Goal: Task Accomplishment & Management: Manage account settings

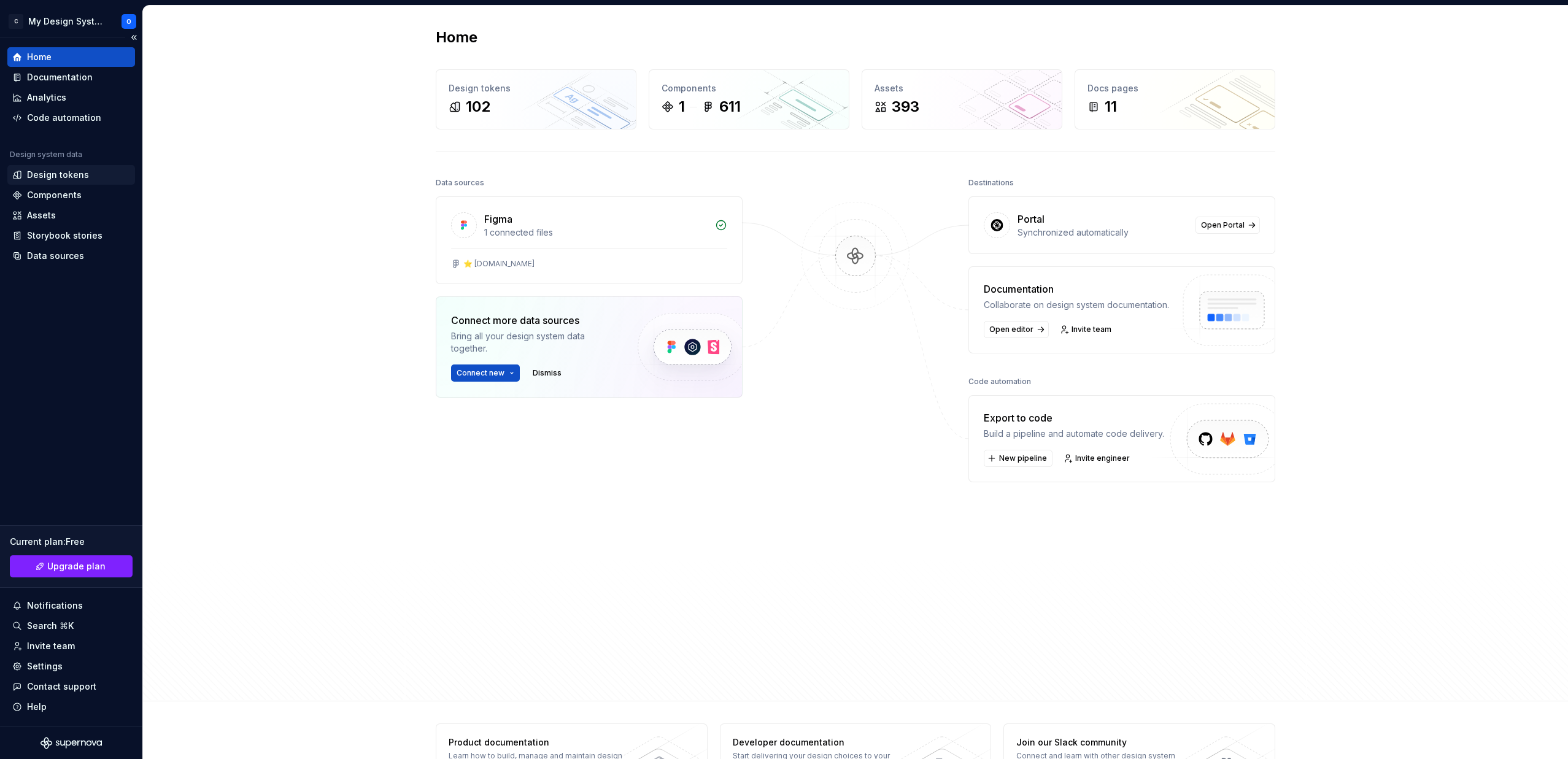
click at [61, 176] on div "Design tokens" at bounding box center [58, 174] width 62 height 12
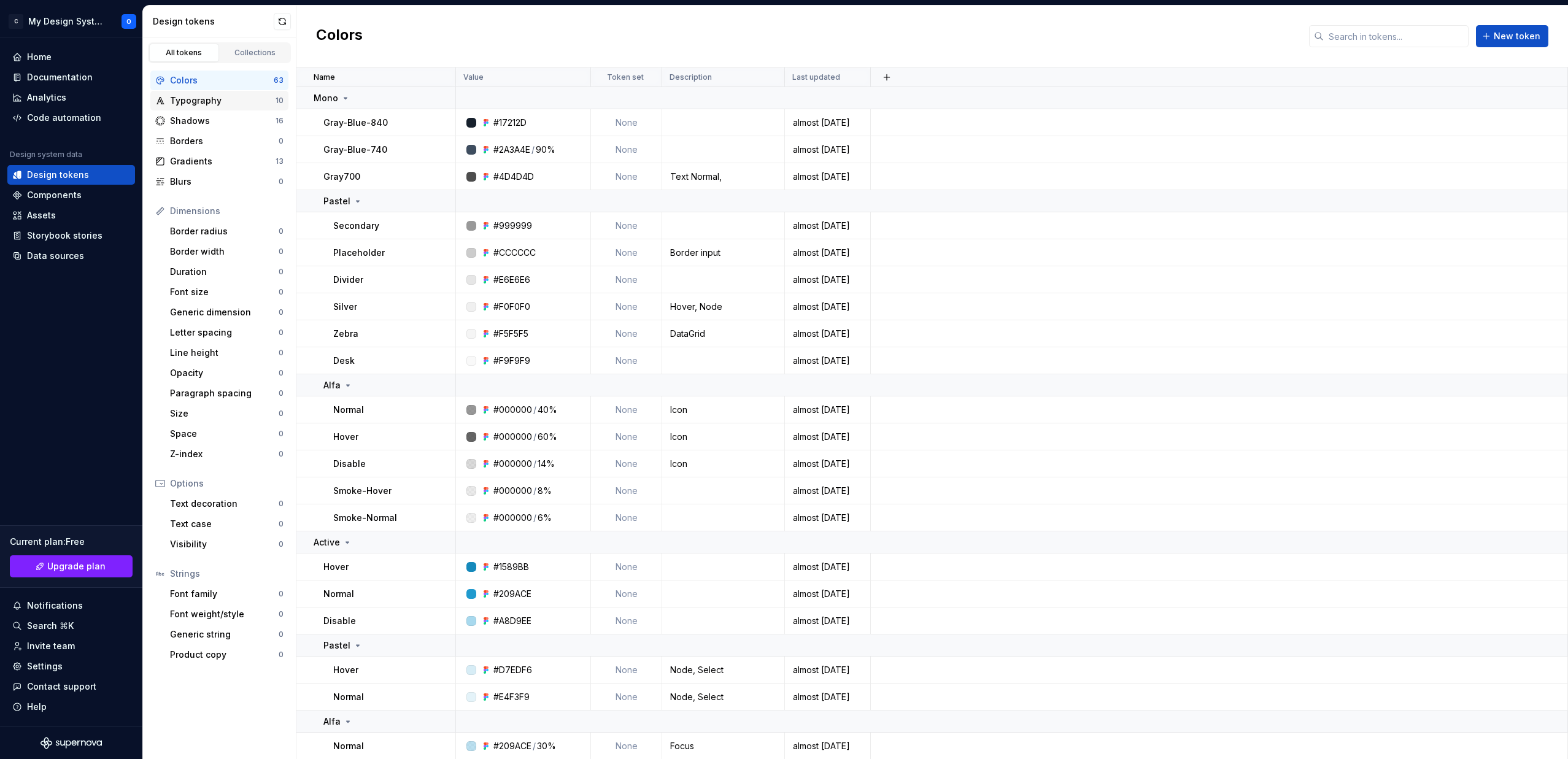
click at [203, 103] on div "Typography" at bounding box center [223, 101] width 106 height 12
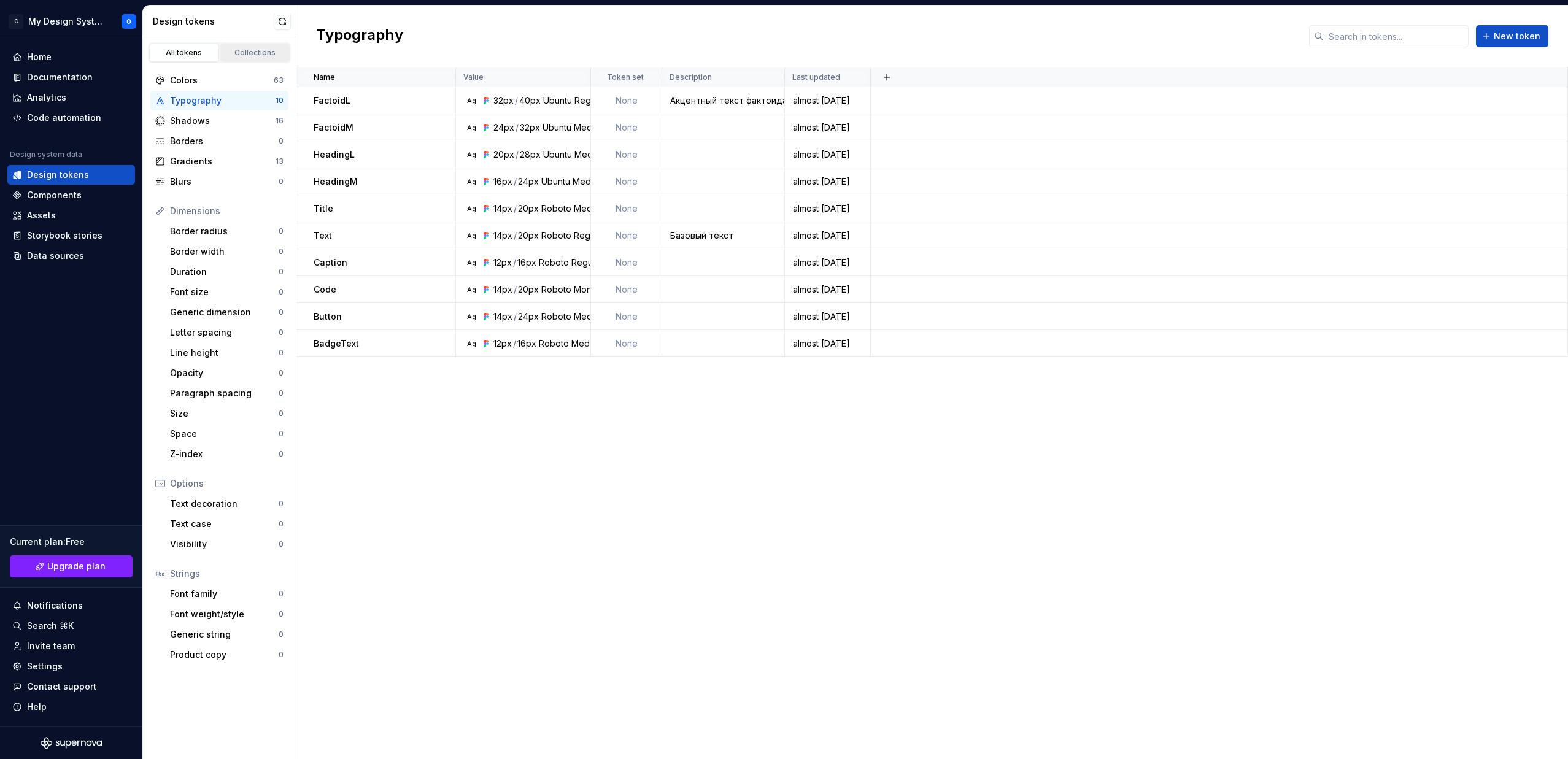
click at [259, 52] on div "Collections" at bounding box center [255, 53] width 61 height 10
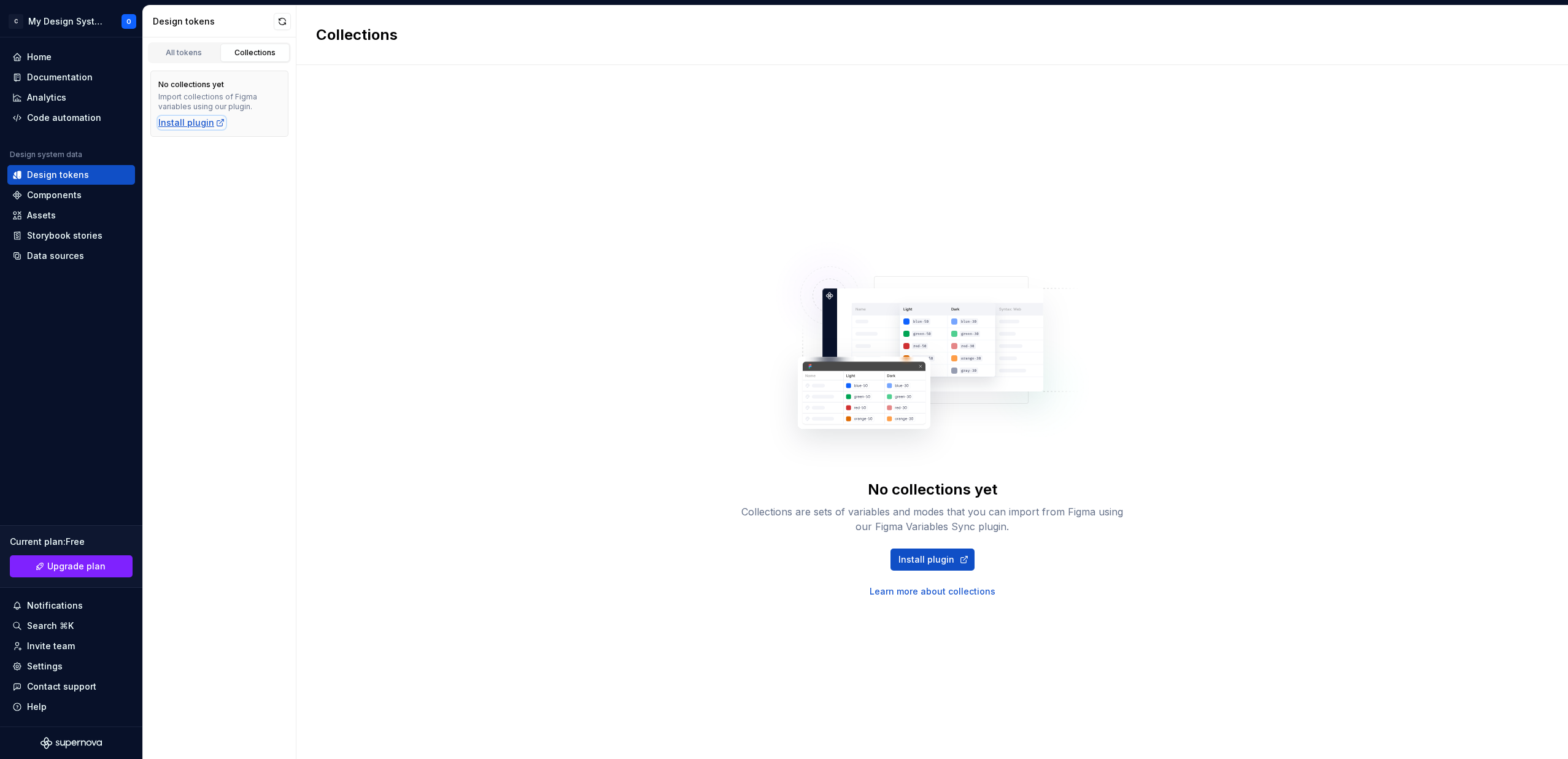
click at [197, 123] on div "Install plugin" at bounding box center [192, 122] width 67 height 12
click at [45, 195] on div "Components" at bounding box center [55, 195] width 55 height 12
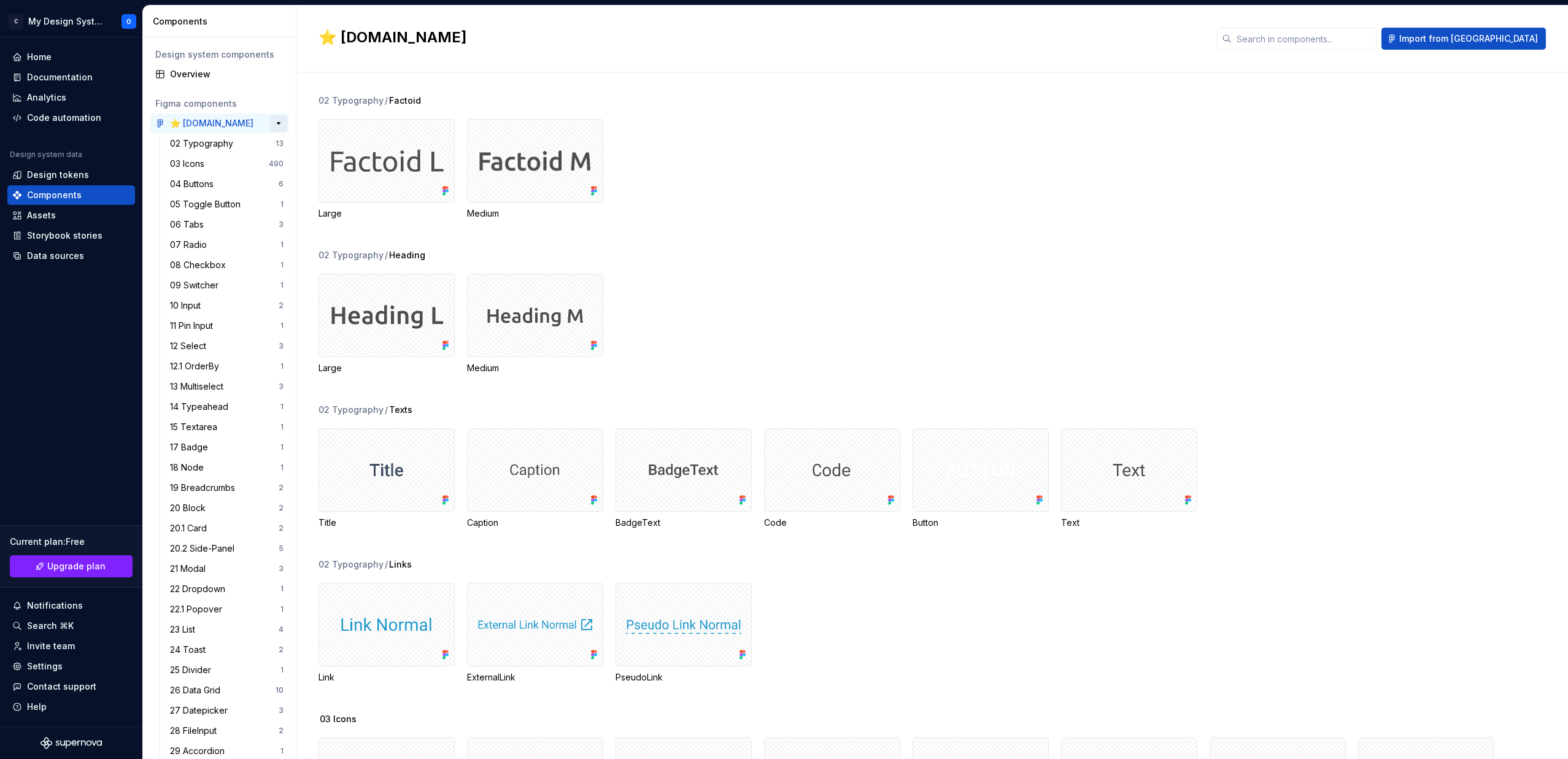
click at [279, 122] on button "button" at bounding box center [279, 124] width 17 height 17
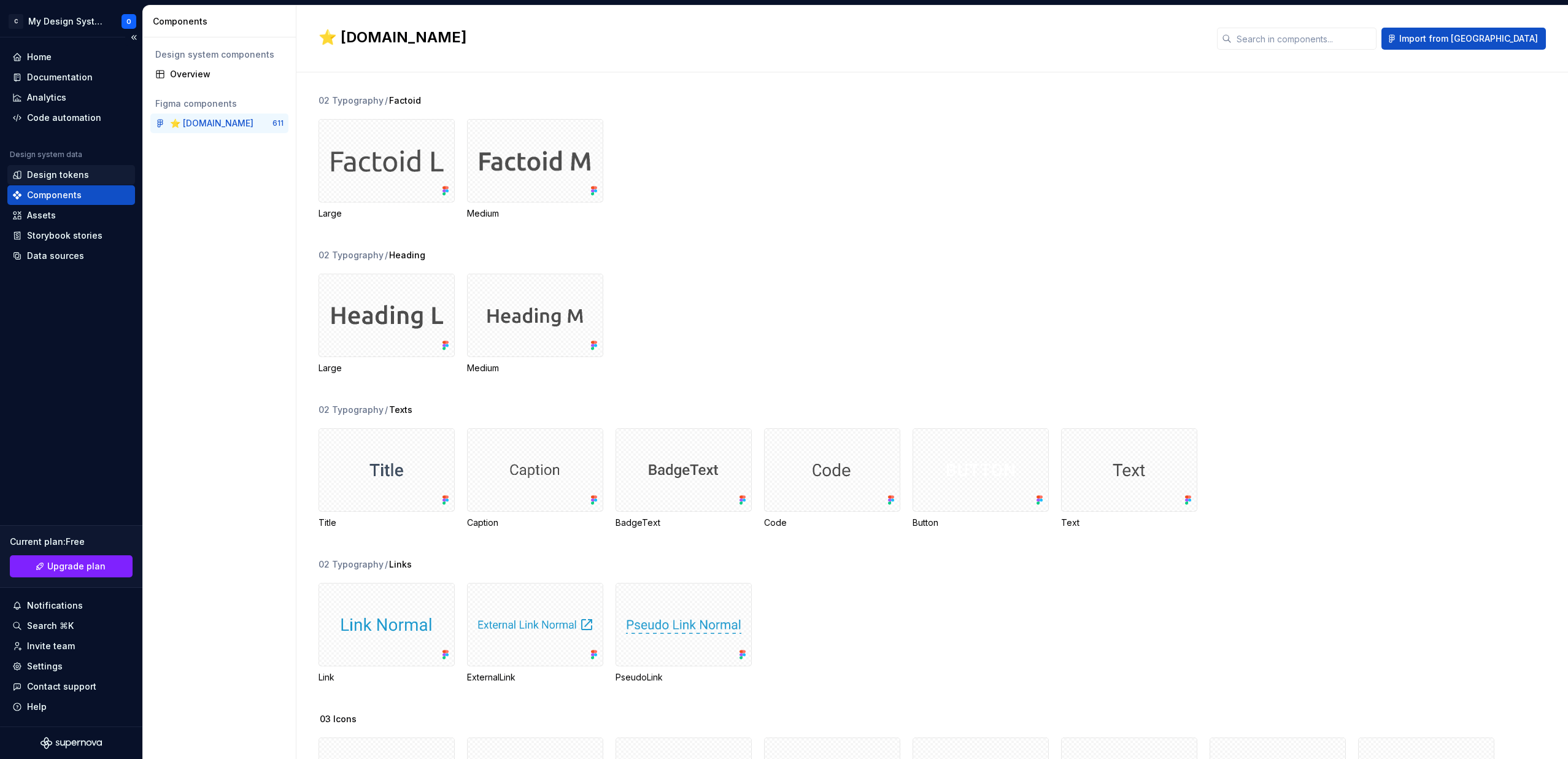
click at [62, 170] on div "Design tokens" at bounding box center [58, 174] width 62 height 12
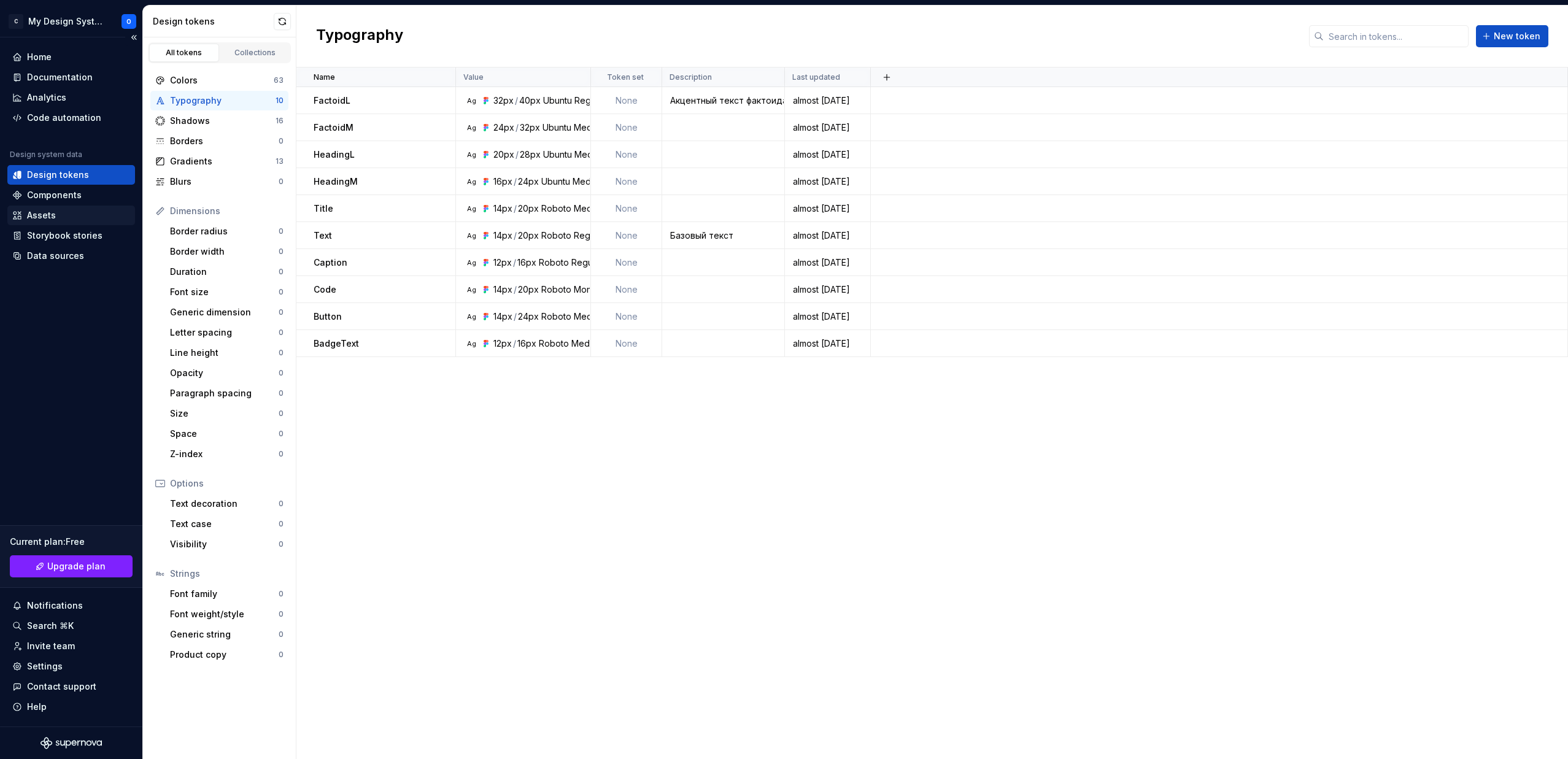
click at [49, 217] on div "Assets" at bounding box center [42, 215] width 29 height 12
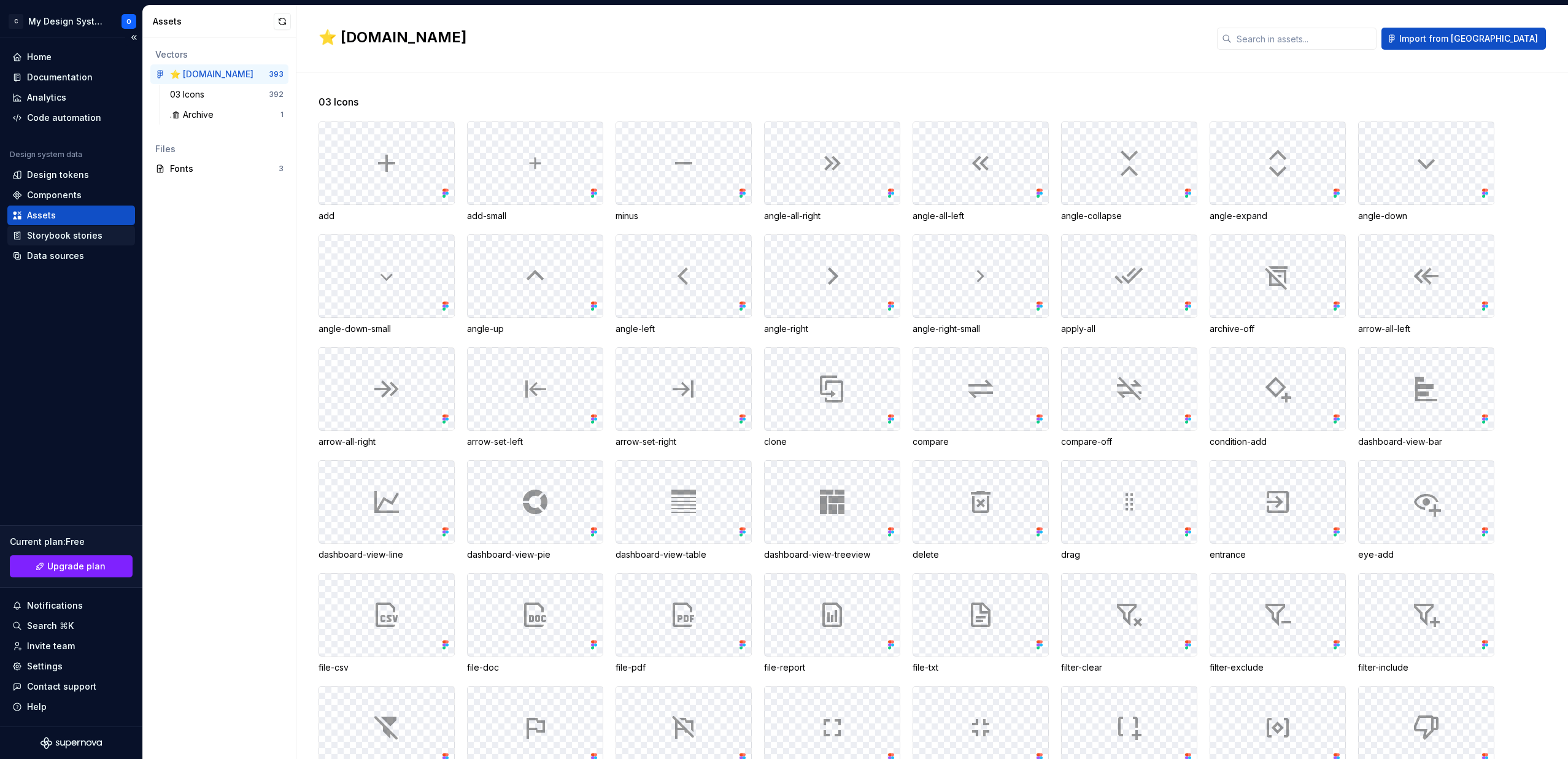
click at [60, 238] on div "Storybook stories" at bounding box center [65, 236] width 75 height 12
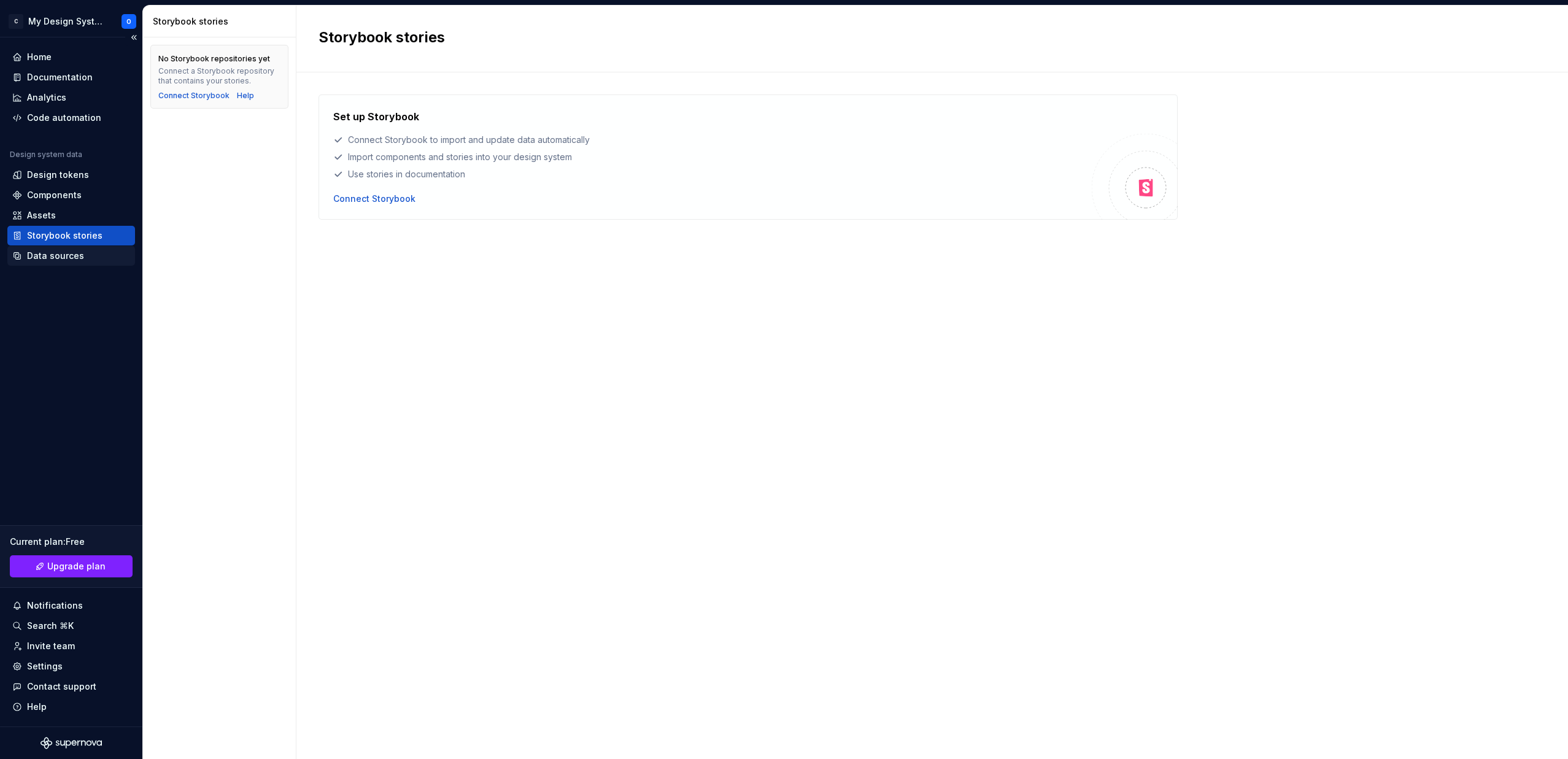
click at [59, 256] on div "Data sources" at bounding box center [55, 256] width 57 height 12
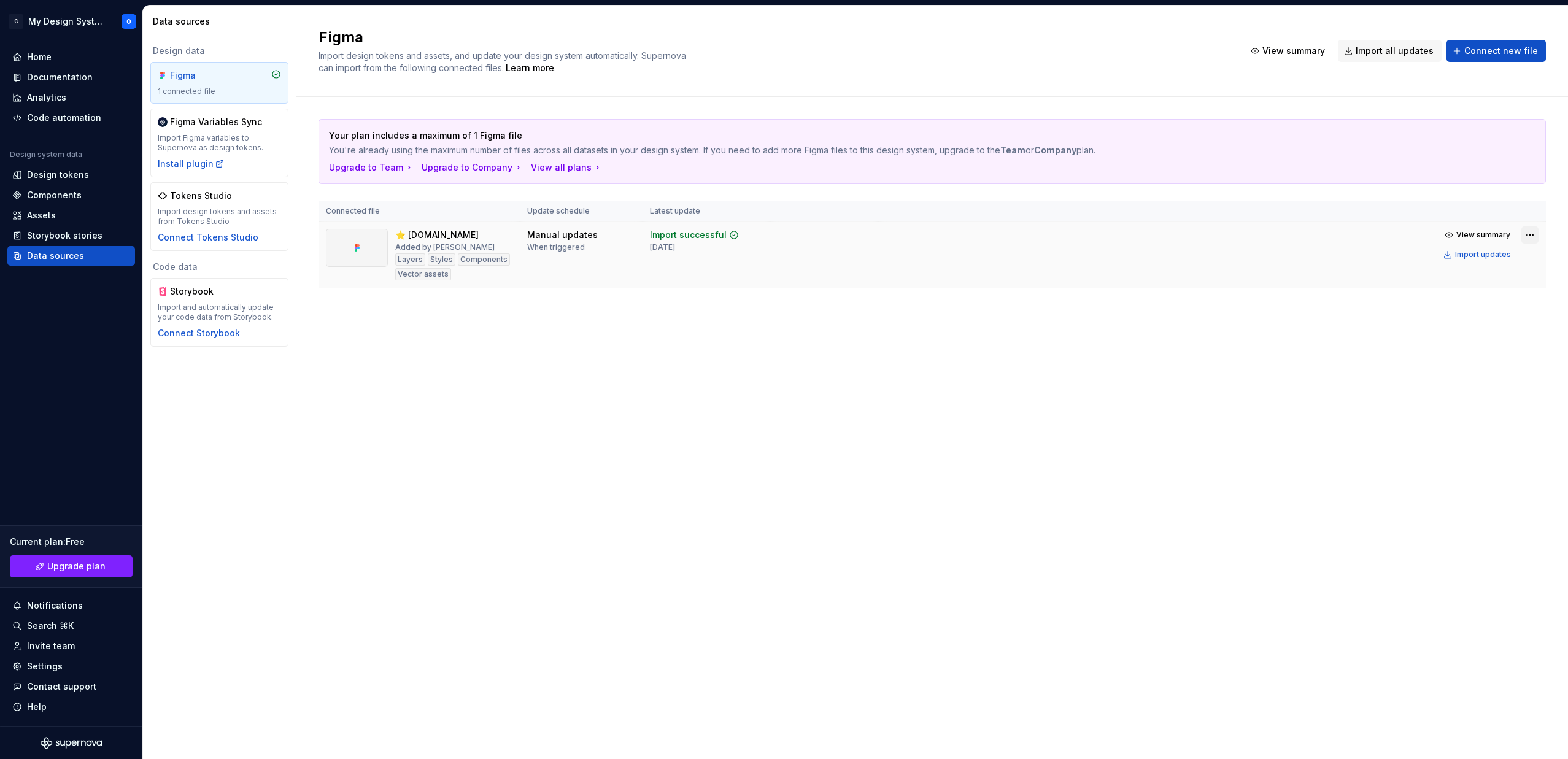
click at [1532, 233] on html "C My Design System О Home Documentation Analytics Code automation Design system…" at bounding box center [784, 379] width 1568 height 759
click at [1465, 343] on div "Remove Figma file" at bounding box center [1494, 343] width 140 height 12
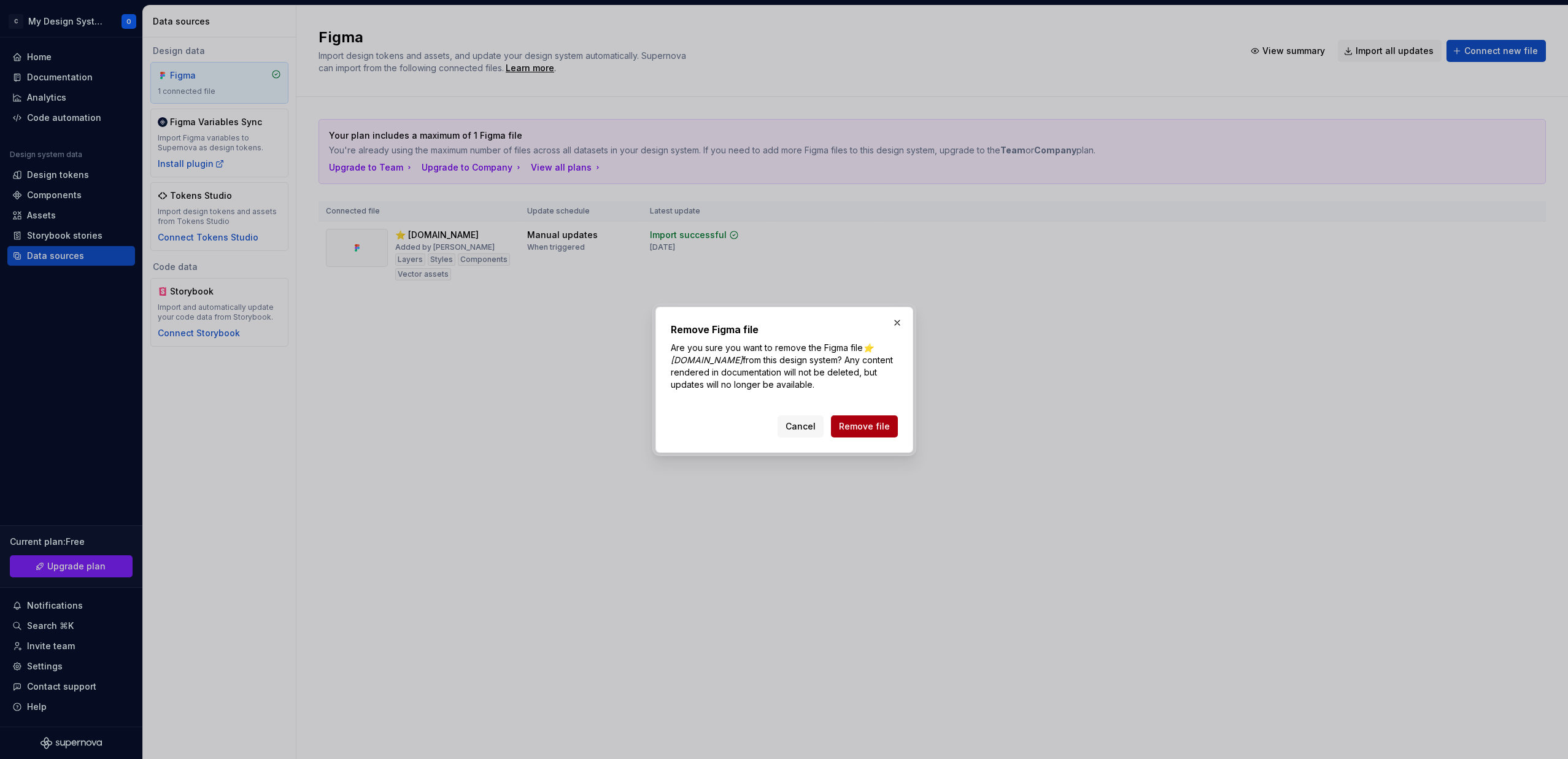
click at [872, 426] on span "Remove file" at bounding box center [864, 426] width 51 height 12
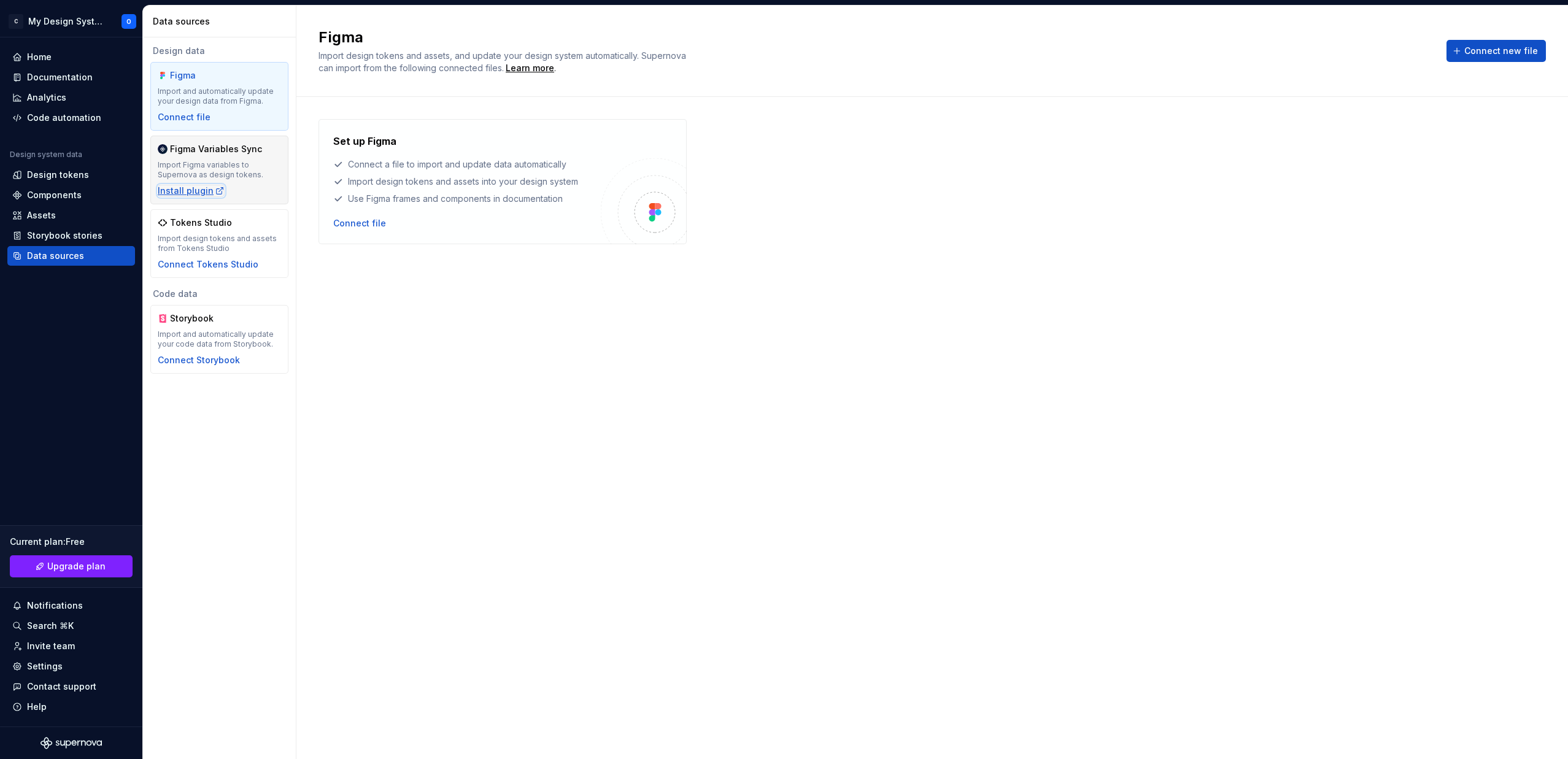
click at [191, 192] on div "Install plugin" at bounding box center [191, 190] width 67 height 12
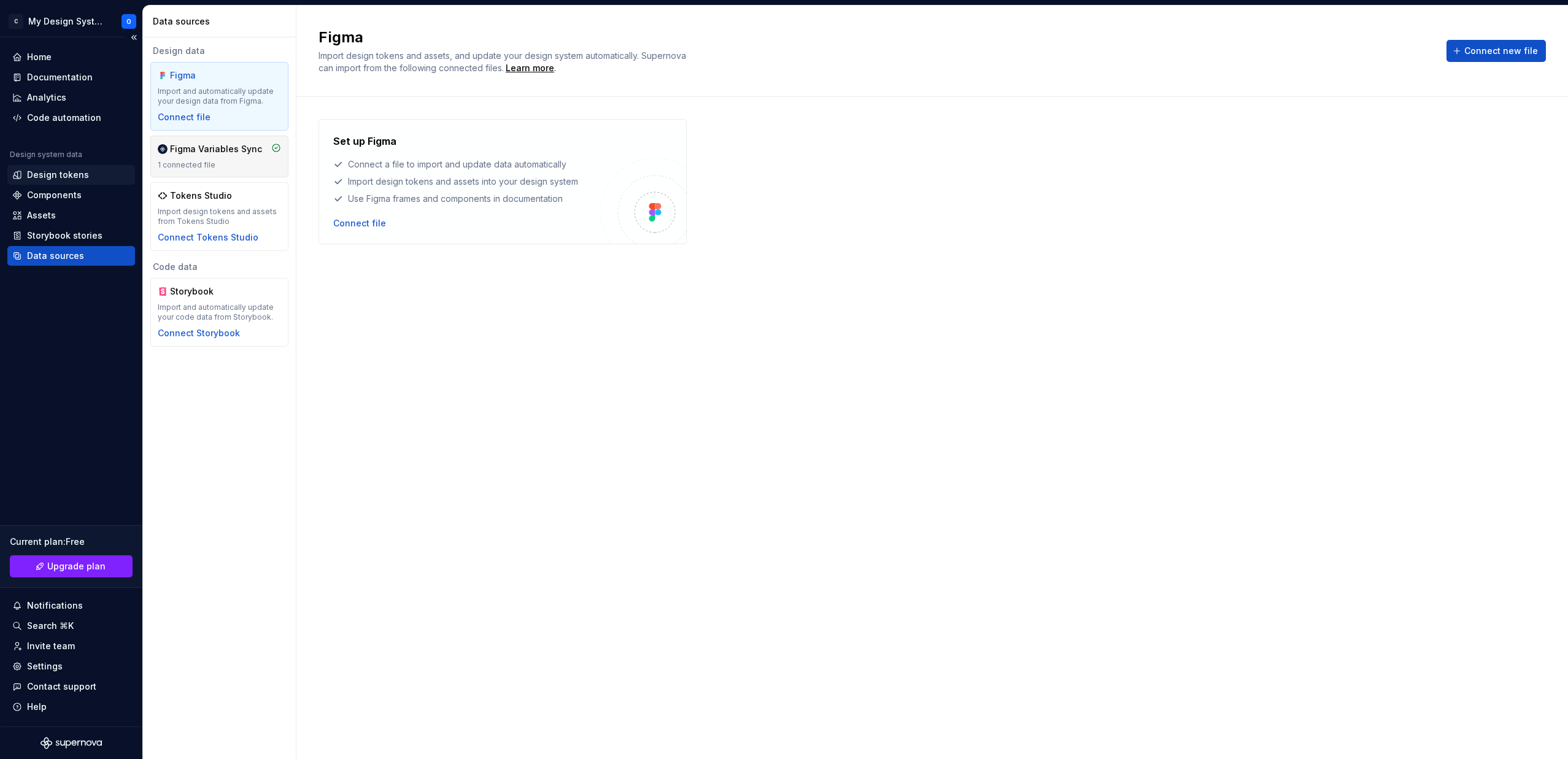
click at [72, 174] on div "Design tokens" at bounding box center [58, 174] width 62 height 12
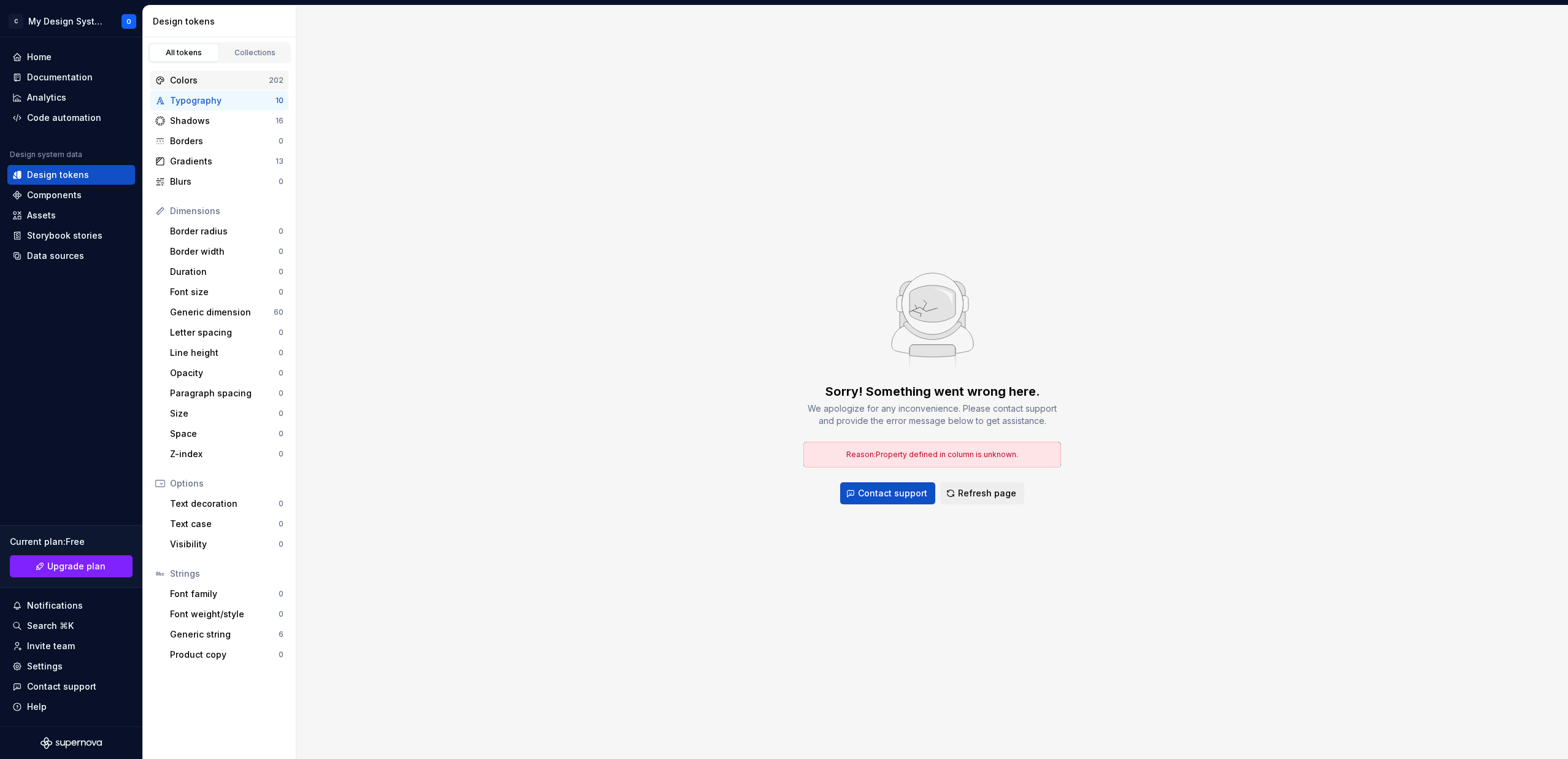
click at [193, 80] on div "Colors" at bounding box center [220, 80] width 99 height 12
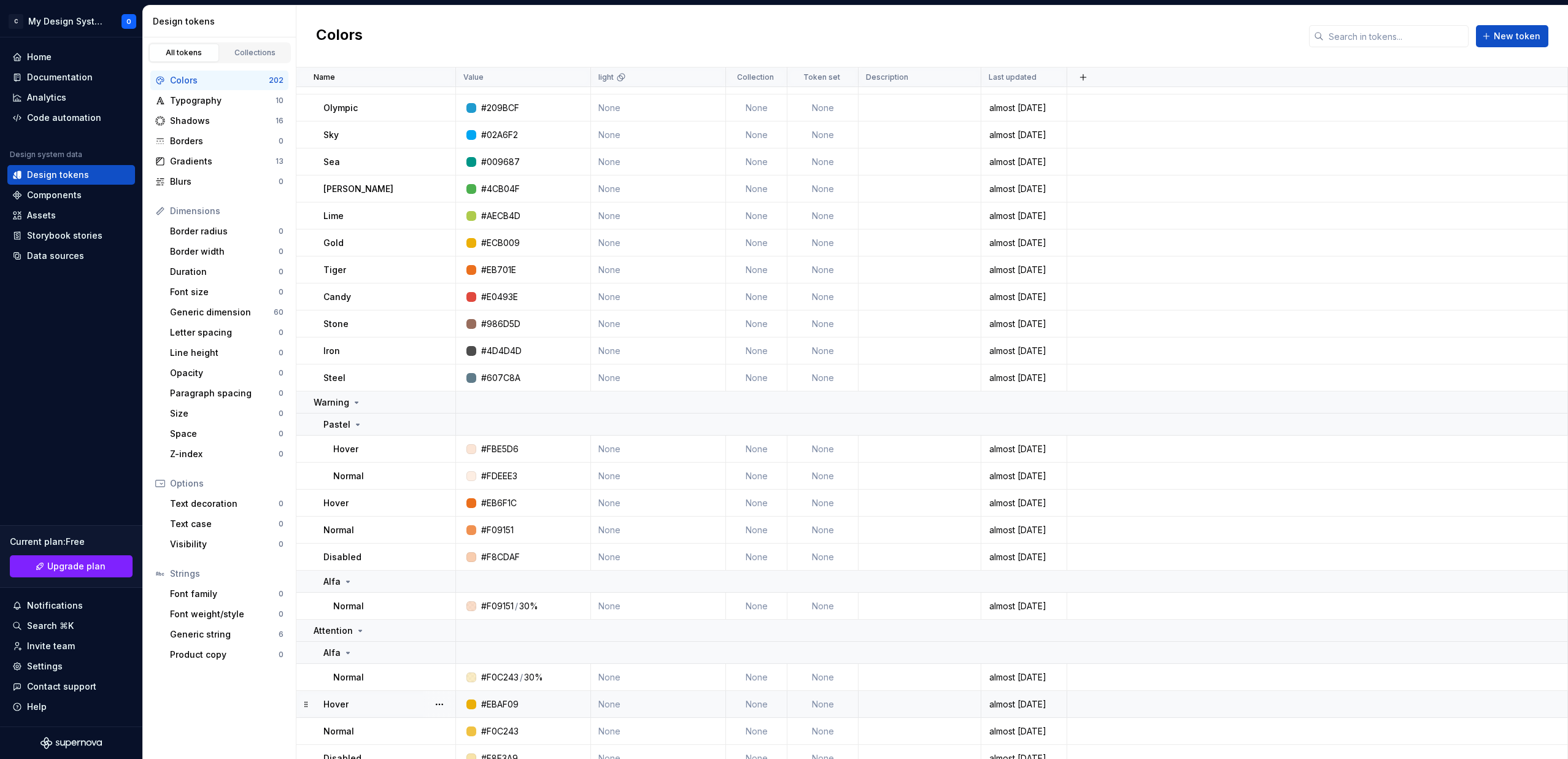
scroll to position [5821, 0]
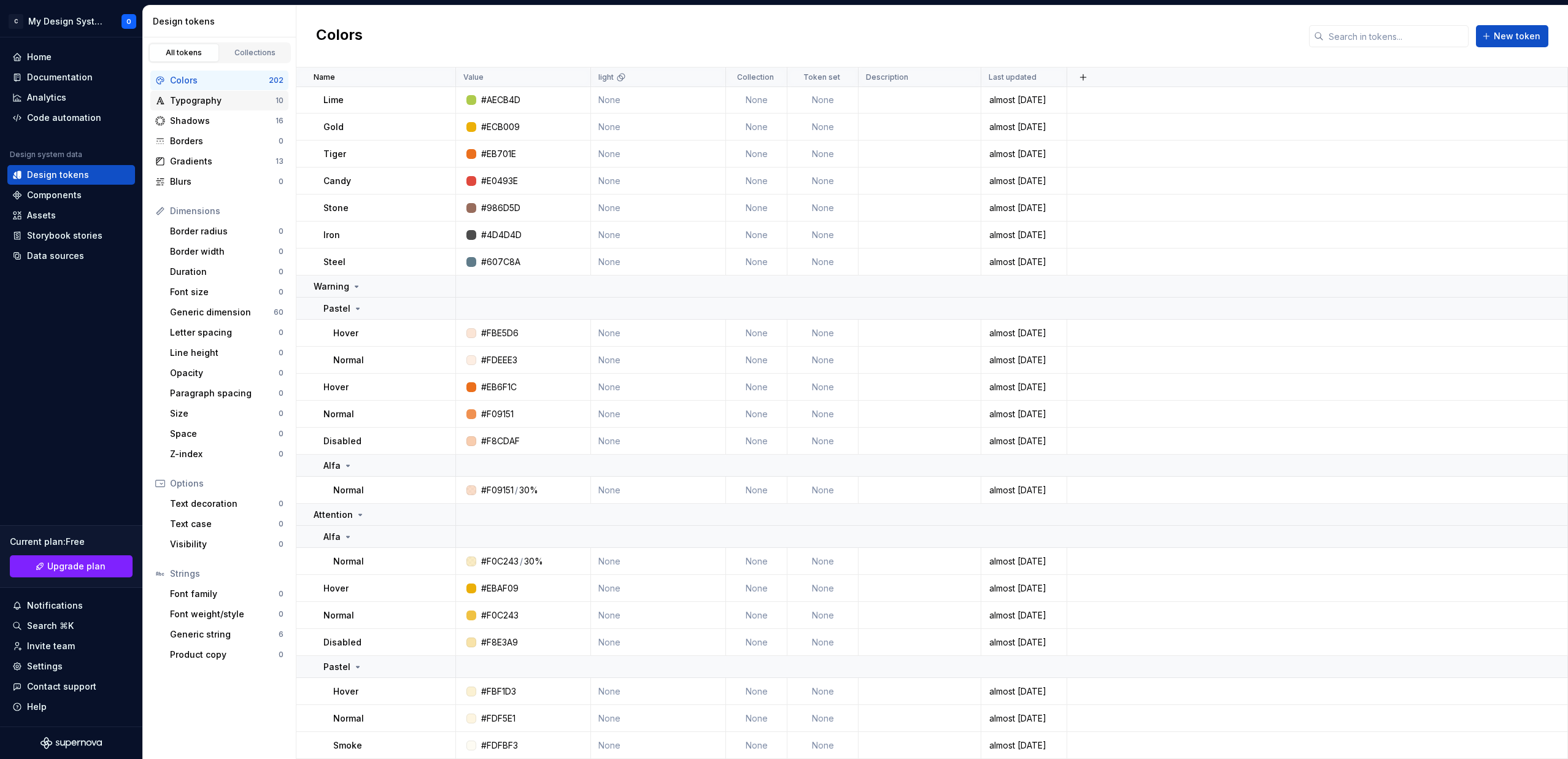
click at [184, 99] on div "Typography" at bounding box center [223, 101] width 106 height 12
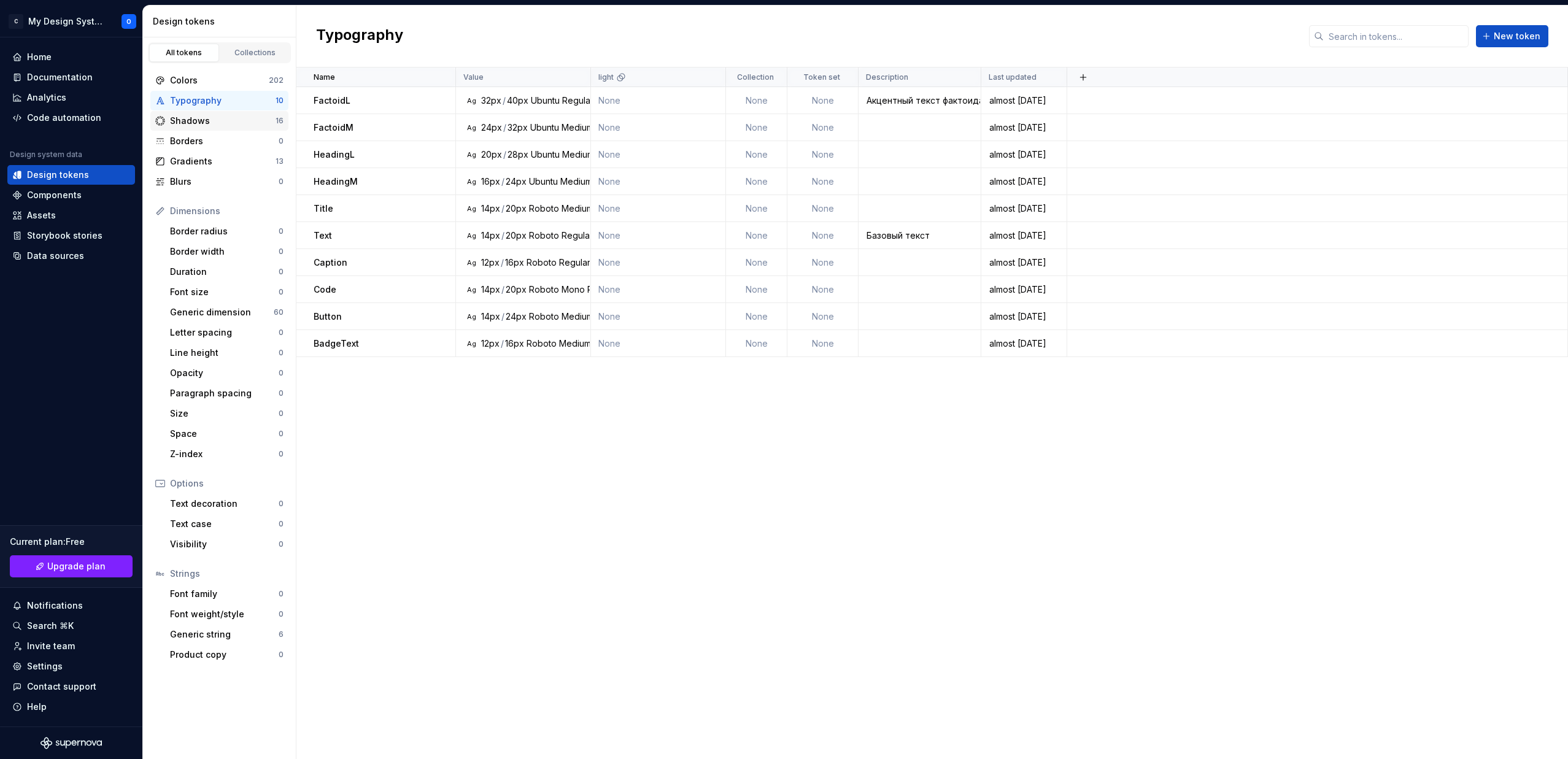
click at [190, 121] on div "Shadows" at bounding box center [223, 121] width 106 height 12
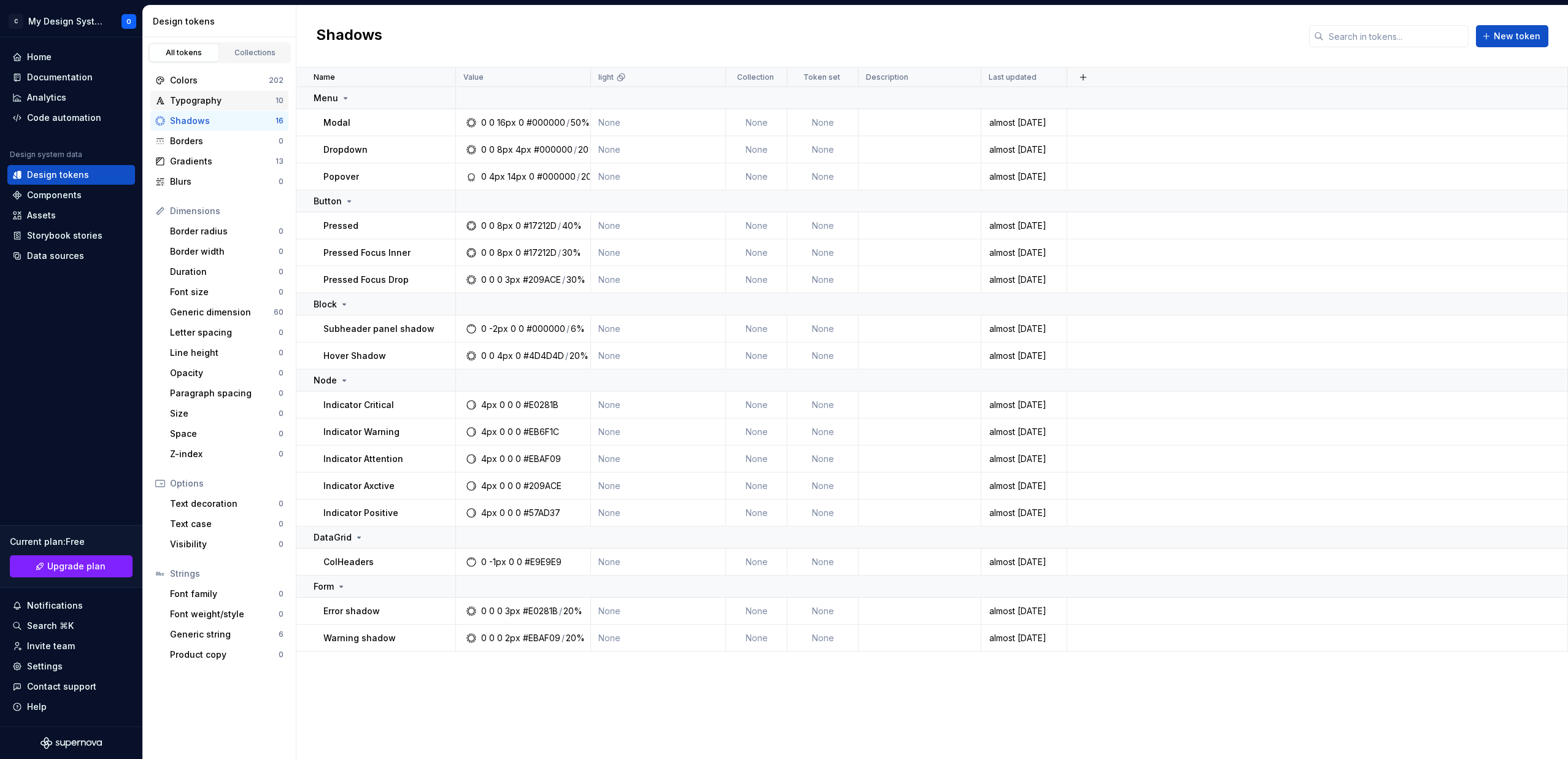
click at [195, 103] on div "Typography" at bounding box center [223, 101] width 106 height 12
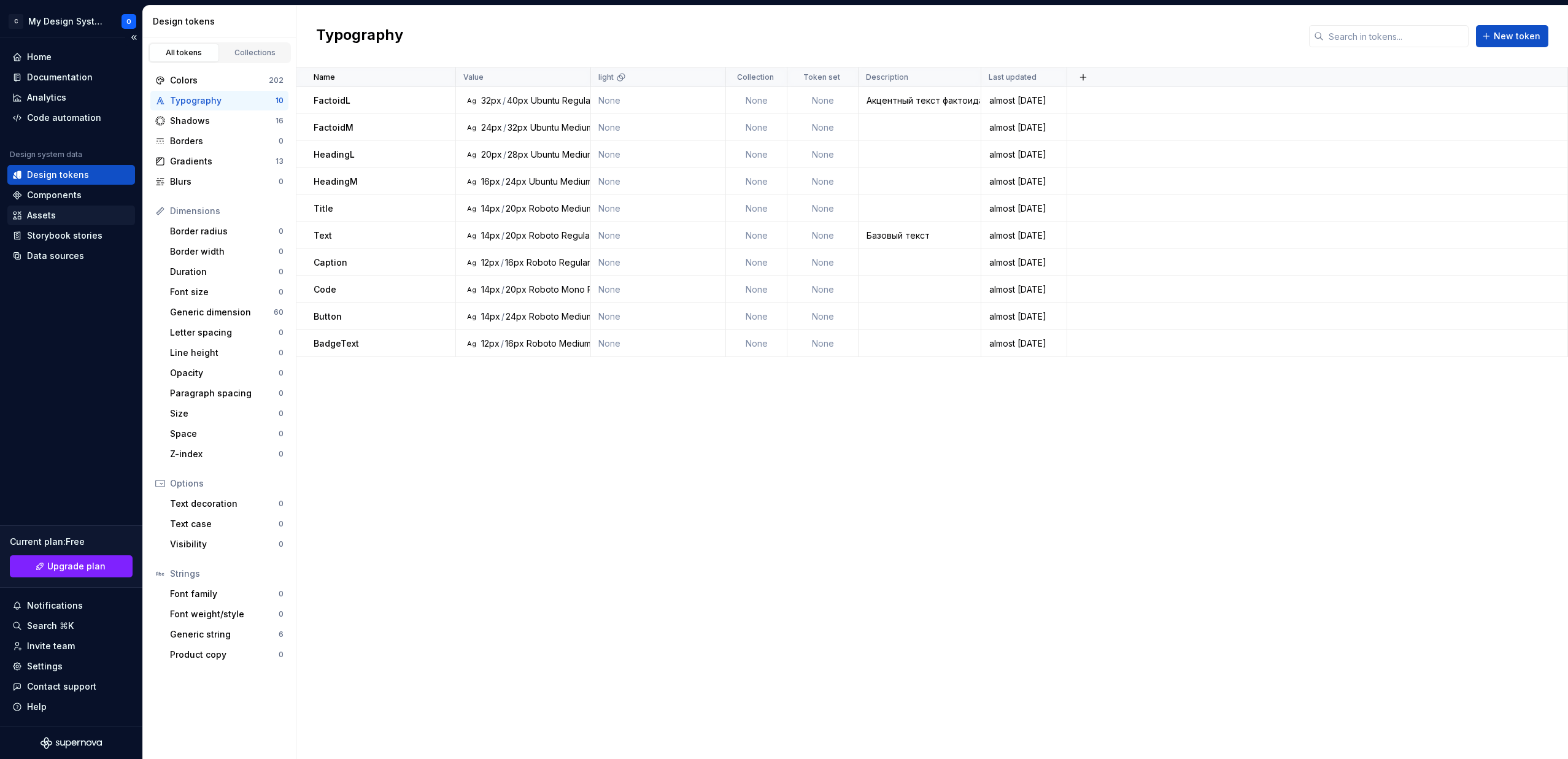
click at [34, 216] on div "Assets" at bounding box center [42, 215] width 29 height 12
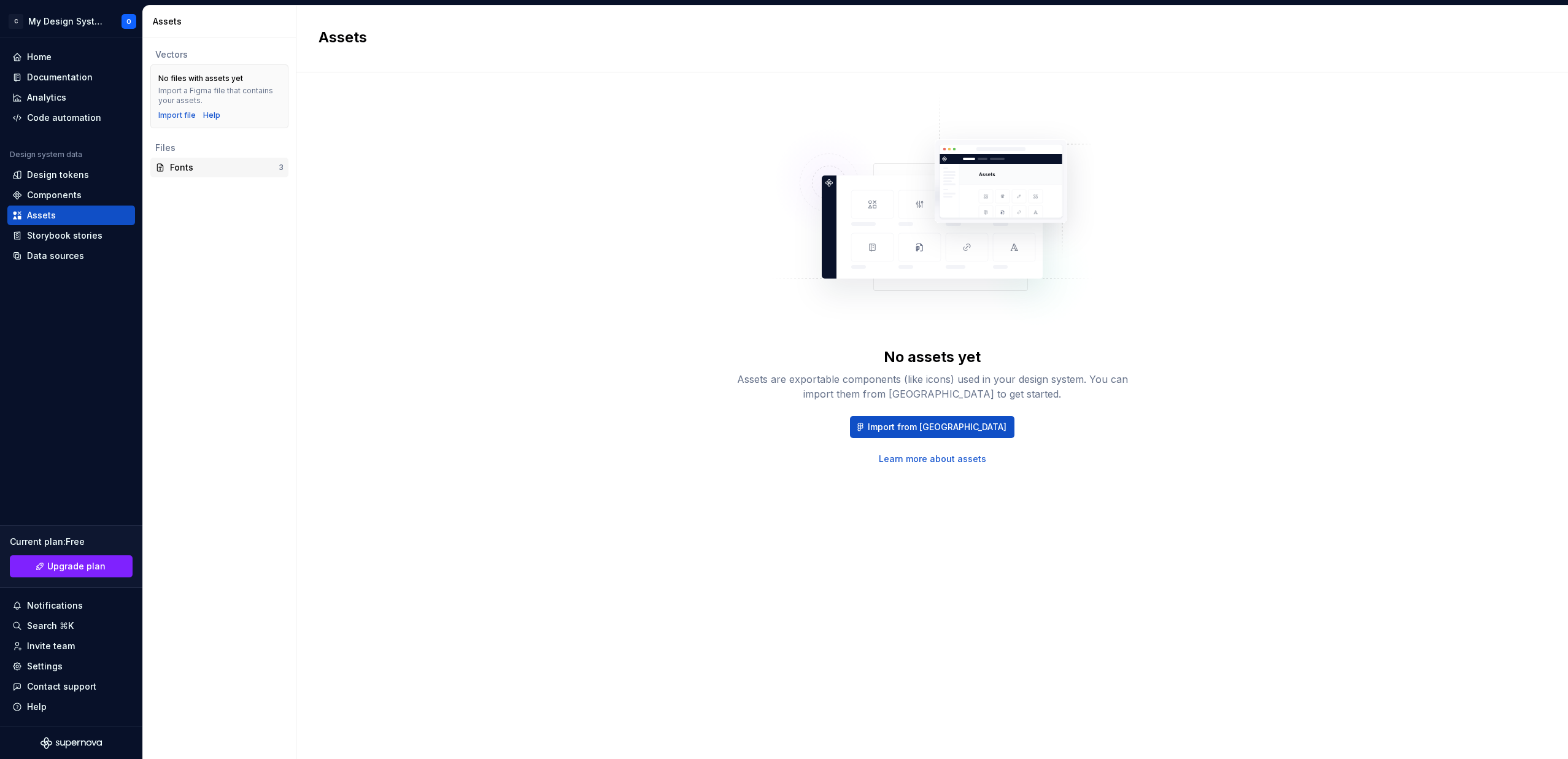
click at [190, 167] on div "Fonts" at bounding box center [224, 167] width 108 height 12
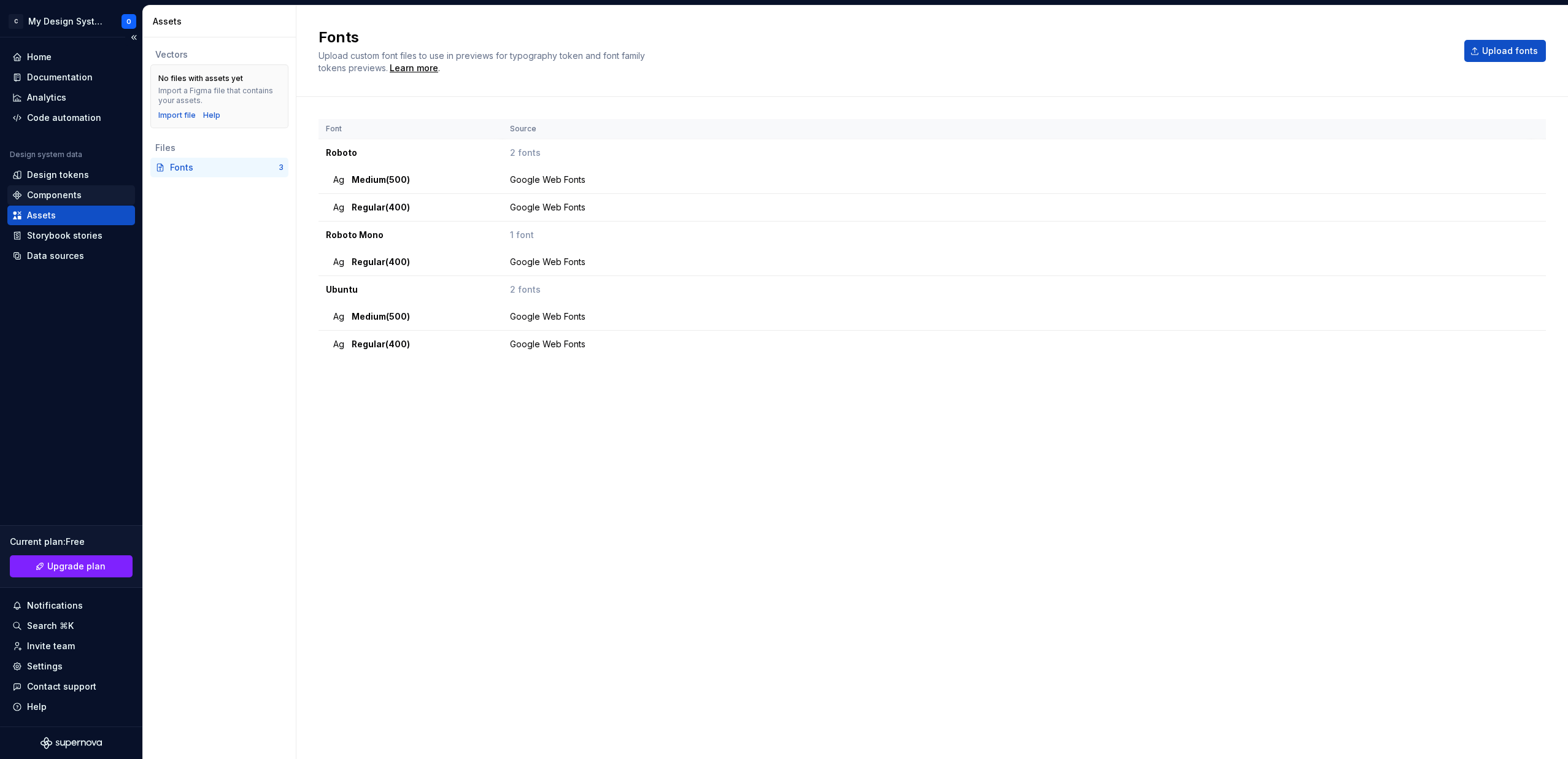
click at [55, 195] on div "Components" at bounding box center [55, 195] width 55 height 12
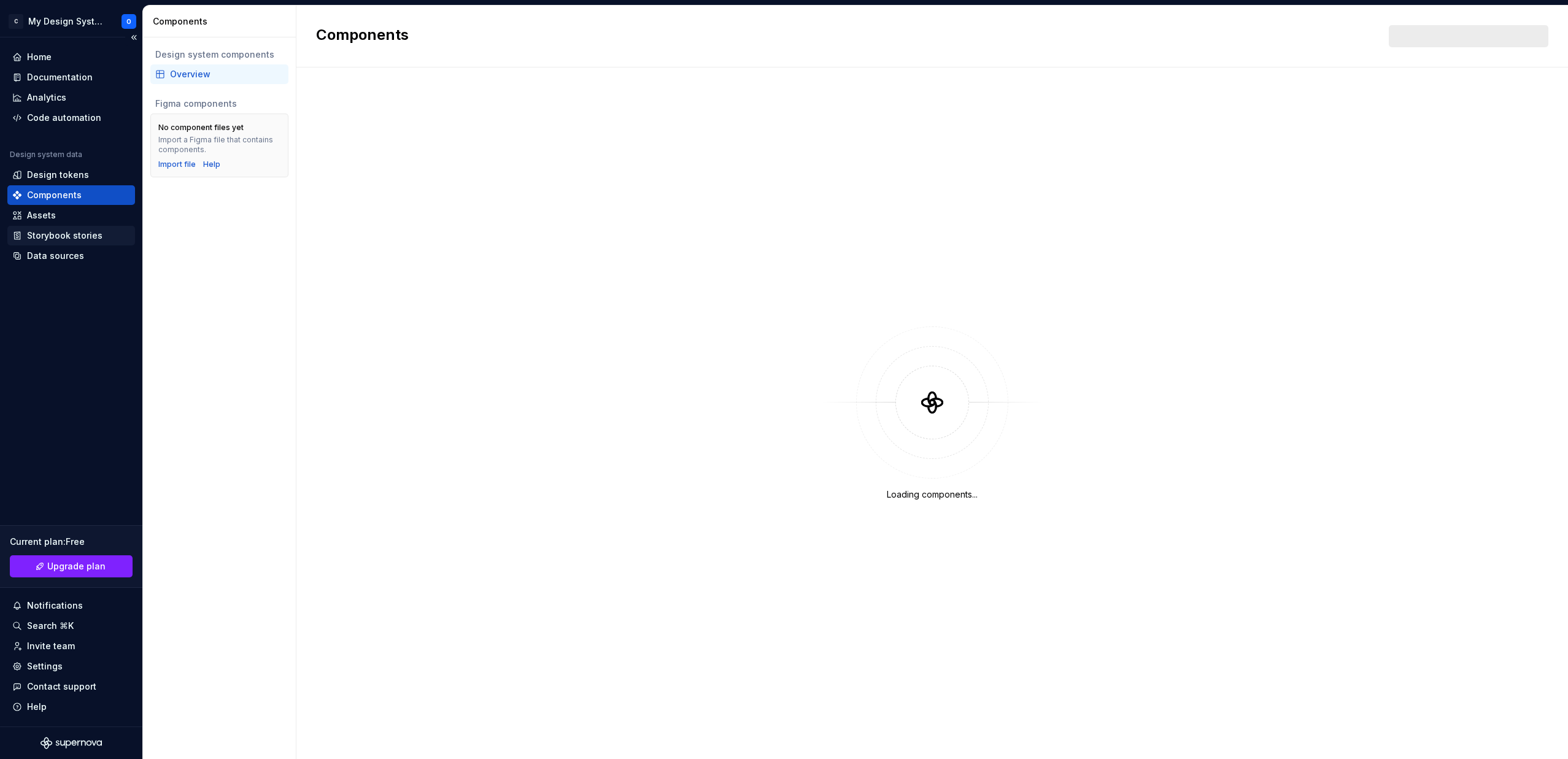
click at [73, 238] on div "Storybook stories" at bounding box center [65, 236] width 75 height 12
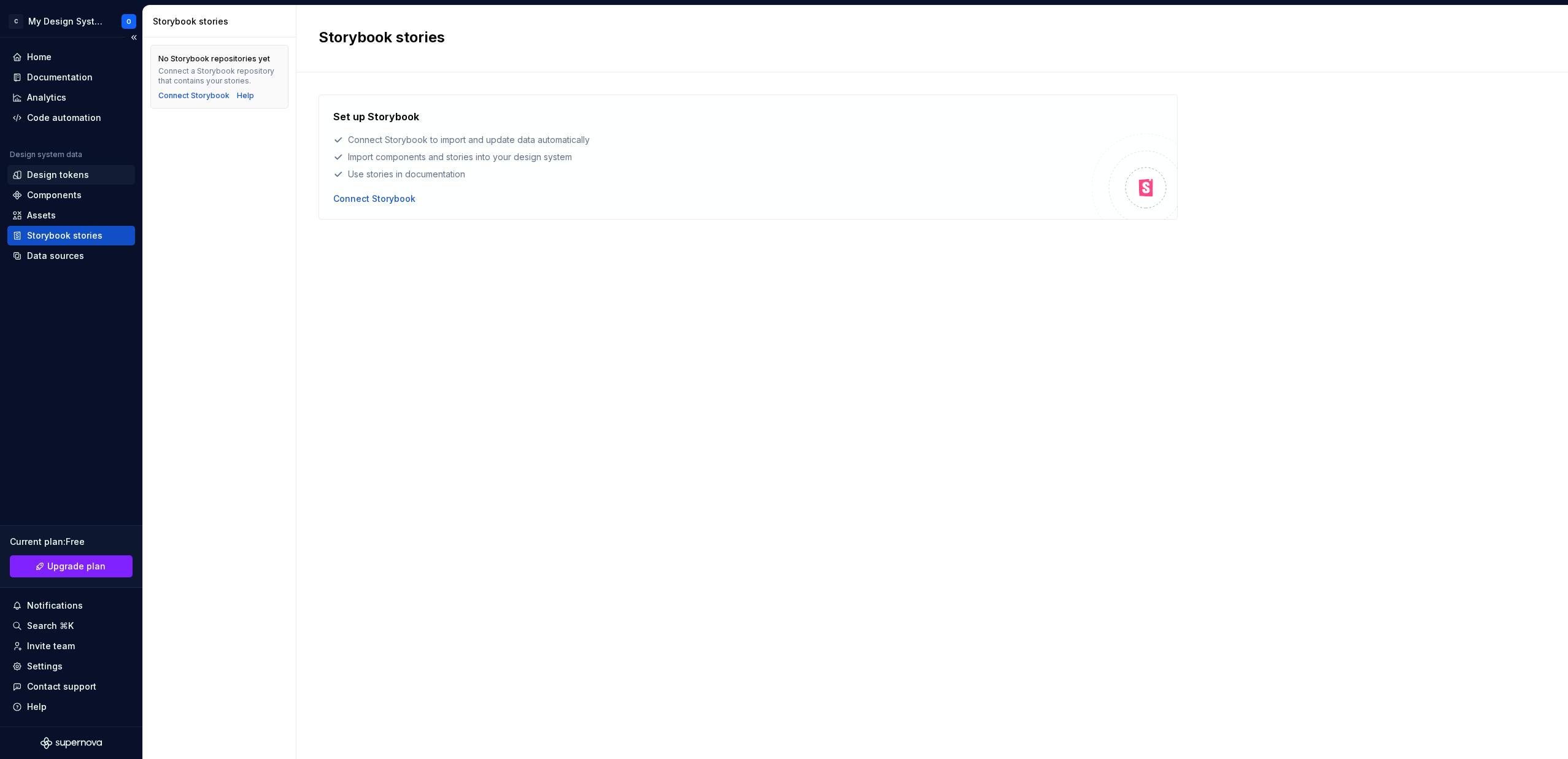
click at [57, 174] on div "Design tokens" at bounding box center [58, 174] width 62 height 12
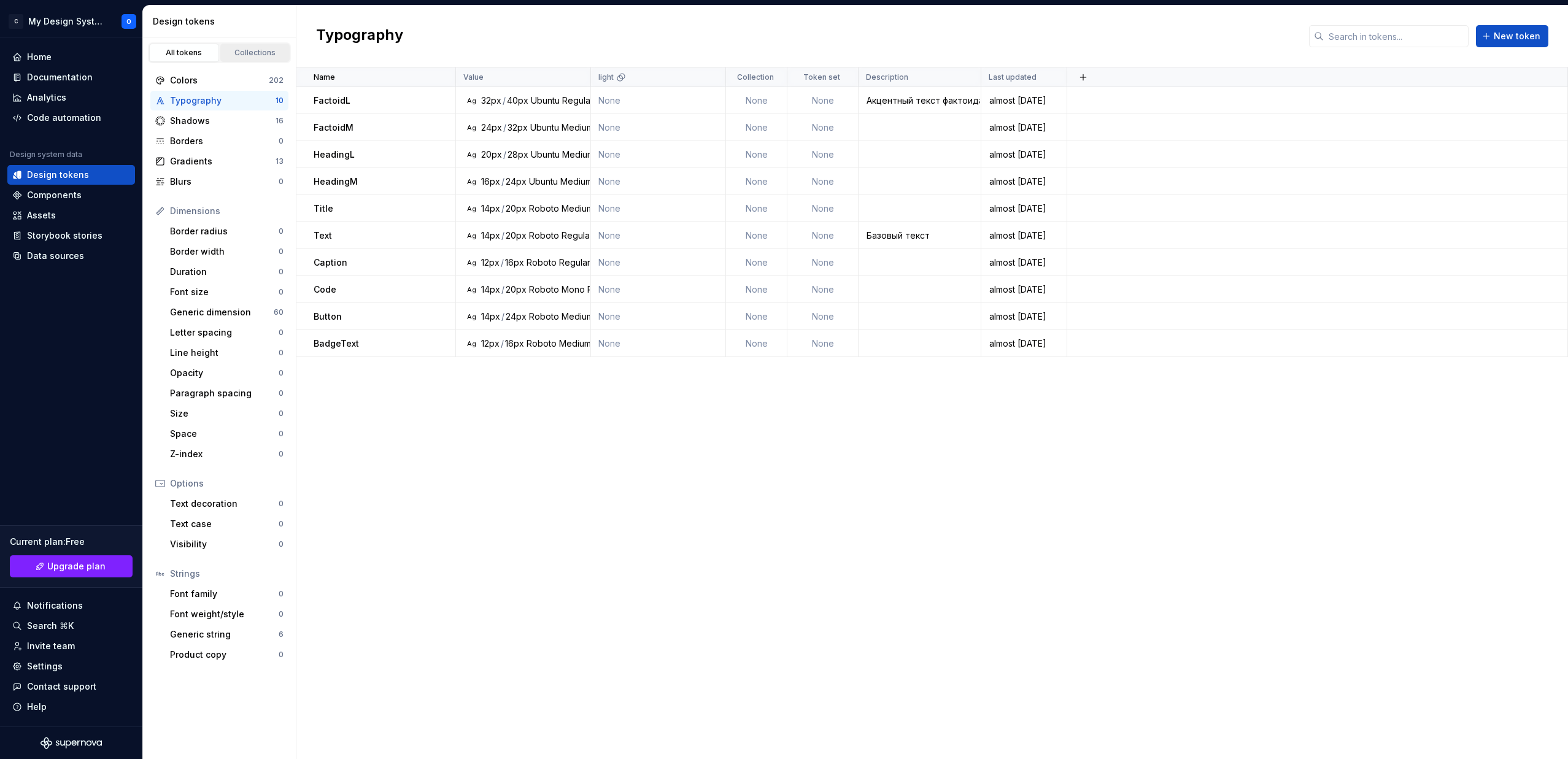
click at [256, 55] on div "Collections" at bounding box center [255, 53] width 61 height 10
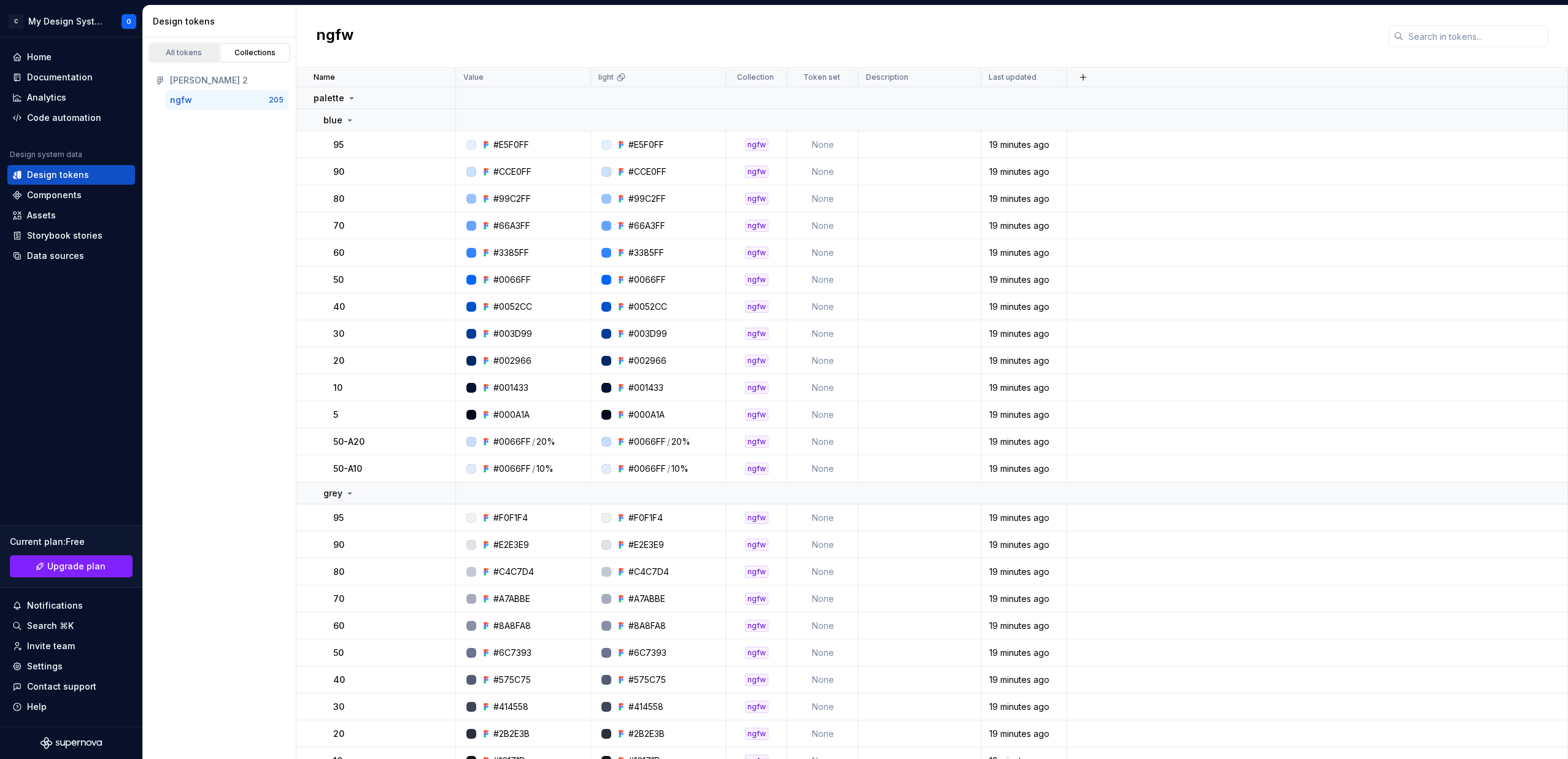
click at [188, 53] on div "All tokens" at bounding box center [184, 53] width 61 height 10
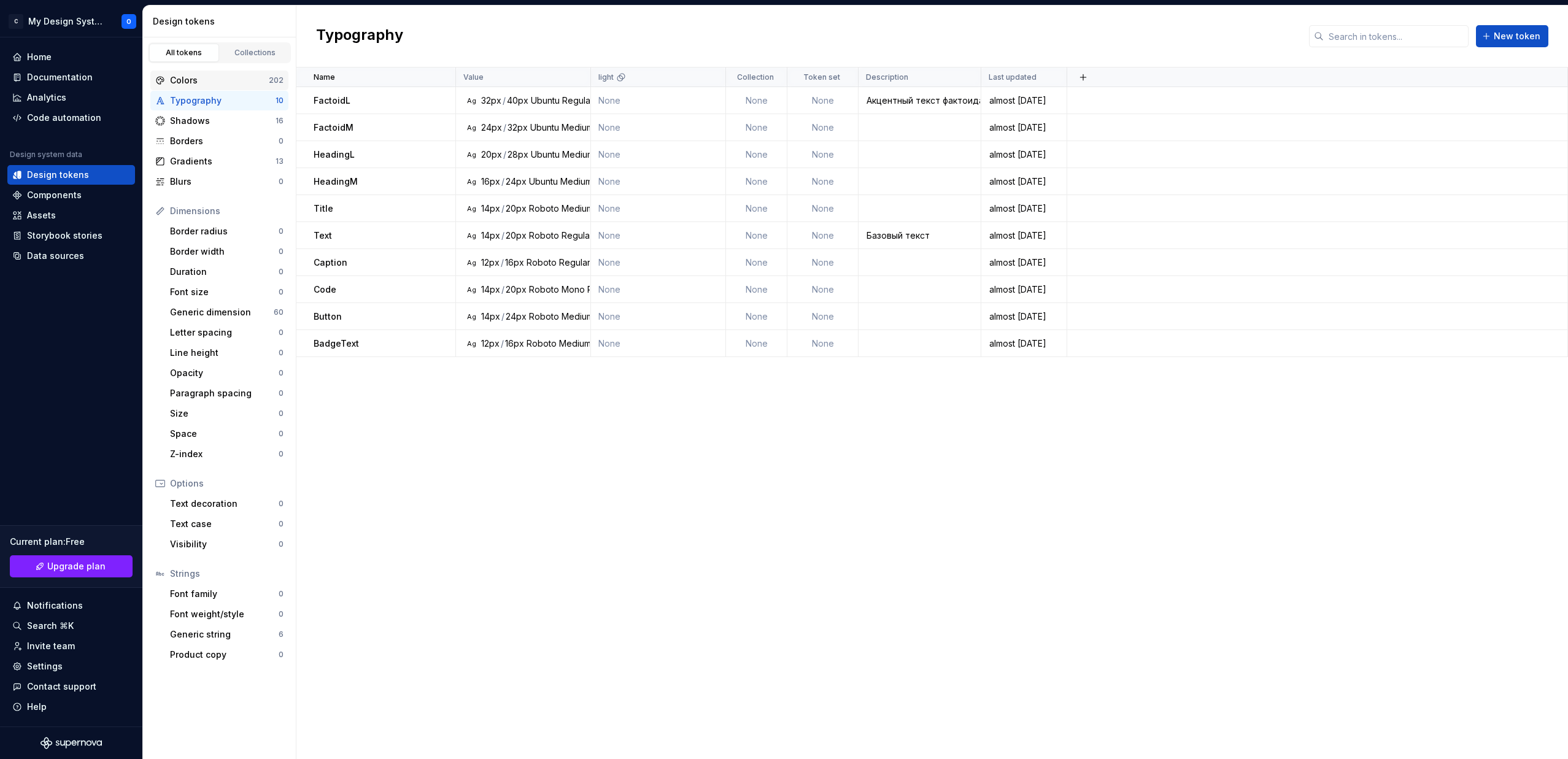
click at [188, 83] on div "Colors" at bounding box center [220, 80] width 99 height 12
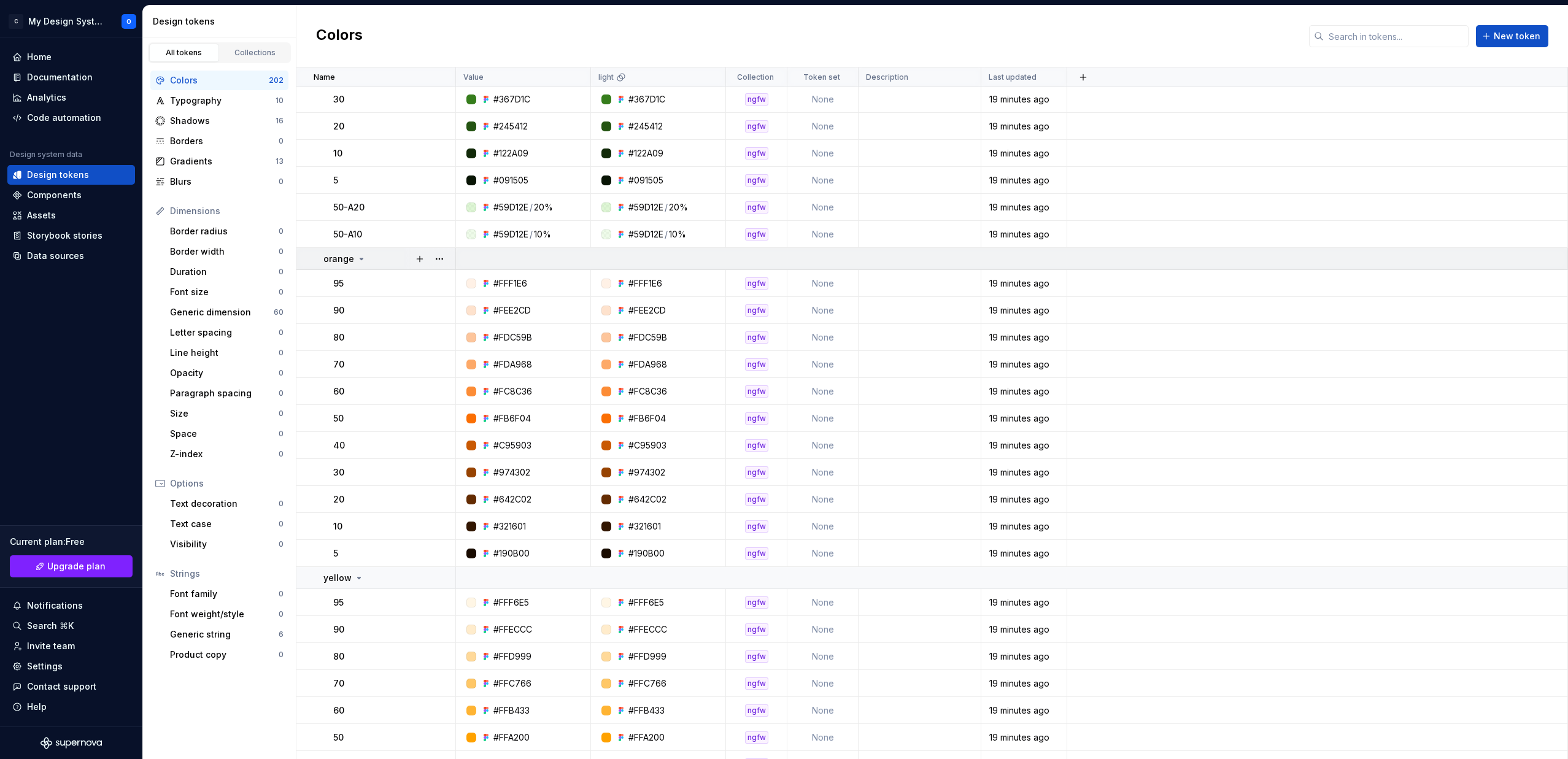
scroll to position [1463, 0]
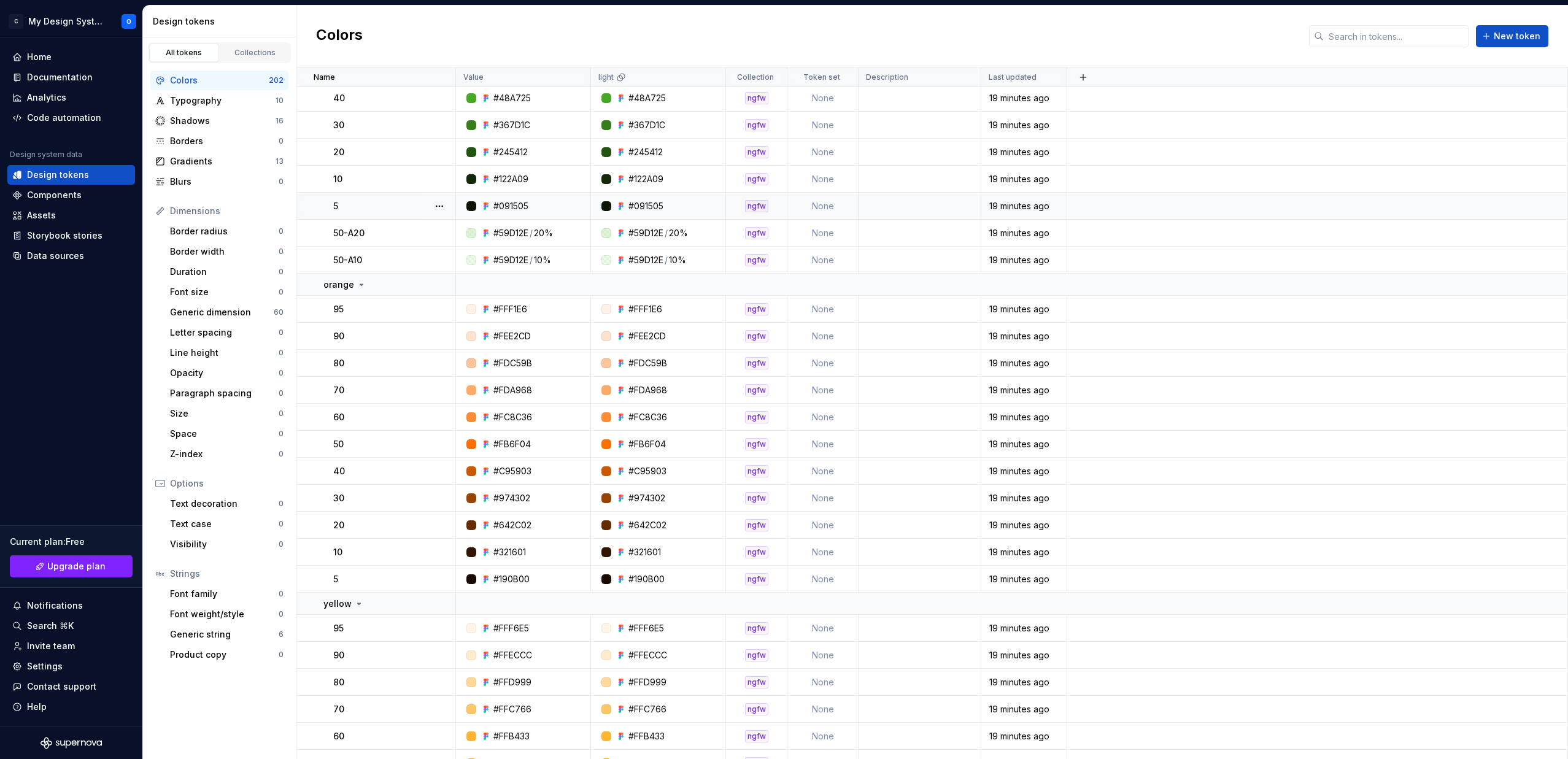
click at [646, 205] on div "#091505" at bounding box center [645, 206] width 35 height 12
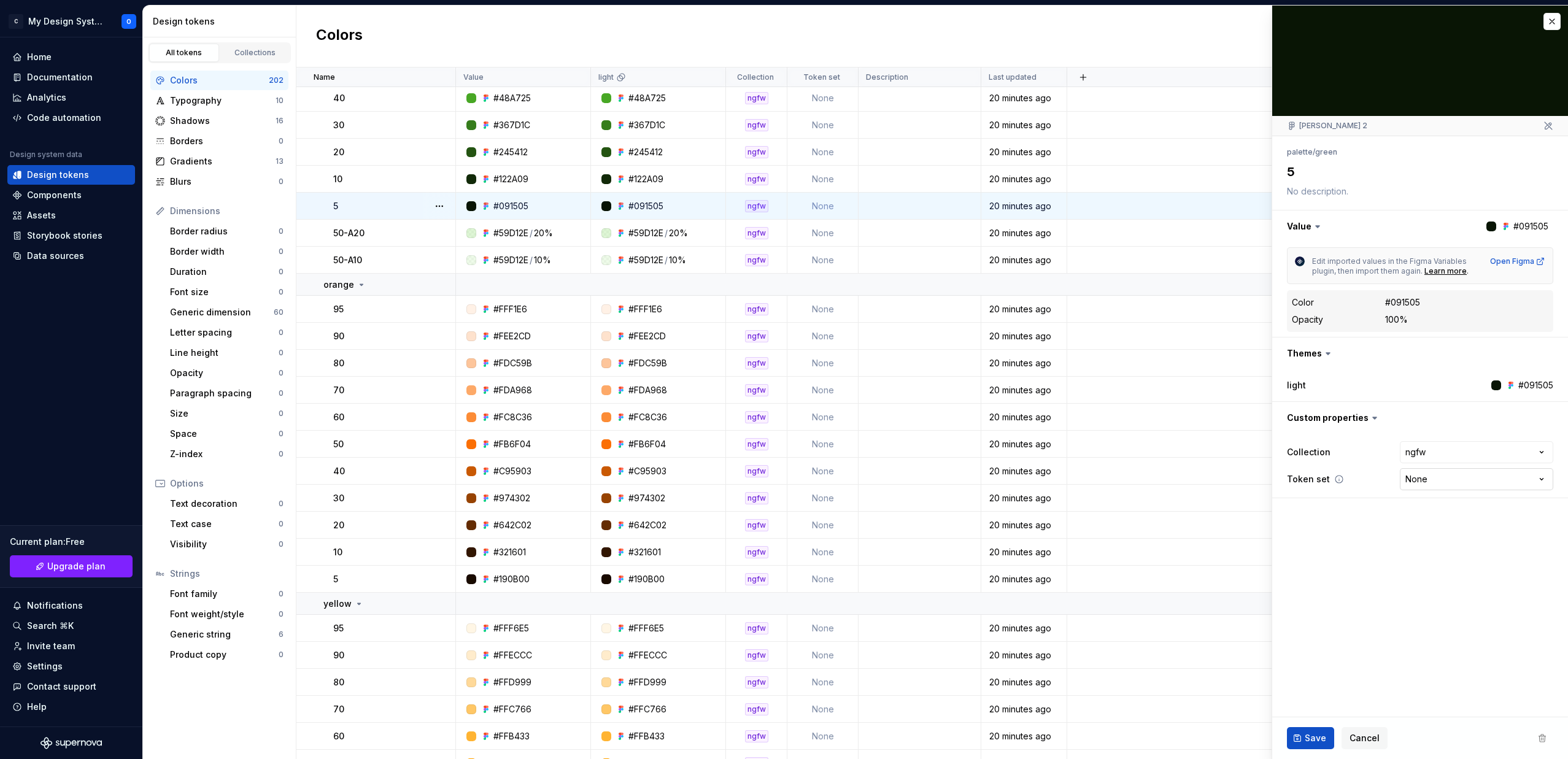
click at [1439, 480] on html "C My Design System О Home Documentation Analytics Code automation Design system…" at bounding box center [784, 379] width 1568 height 759
click at [1315, 521] on html "C My Design System О Home Documentation Analytics Code automation Design system…" at bounding box center [784, 379] width 1568 height 759
click at [1529, 225] on button "button" at bounding box center [1420, 226] width 296 height 32
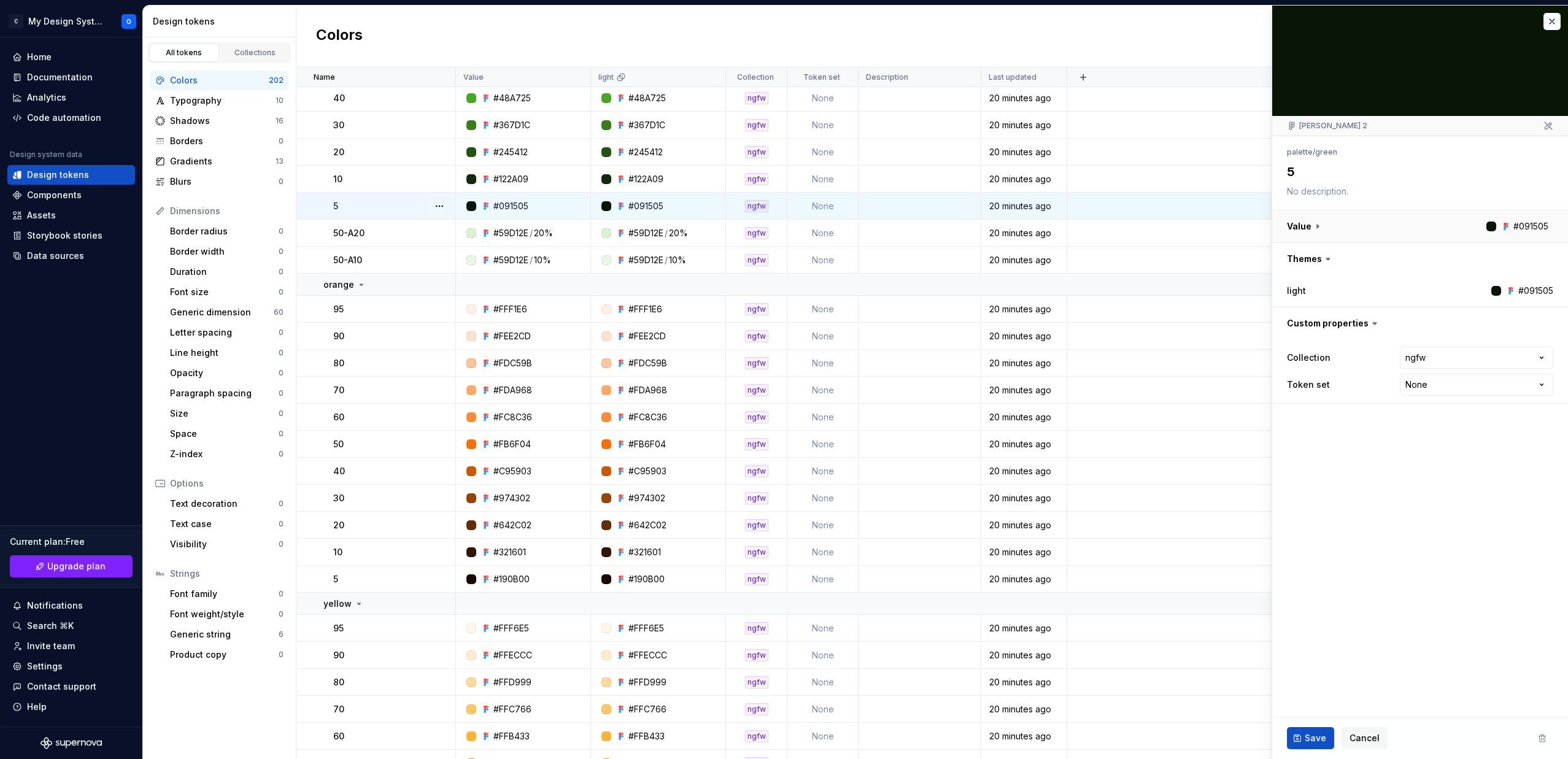
click at [1348, 231] on button "button" at bounding box center [1420, 226] width 296 height 32
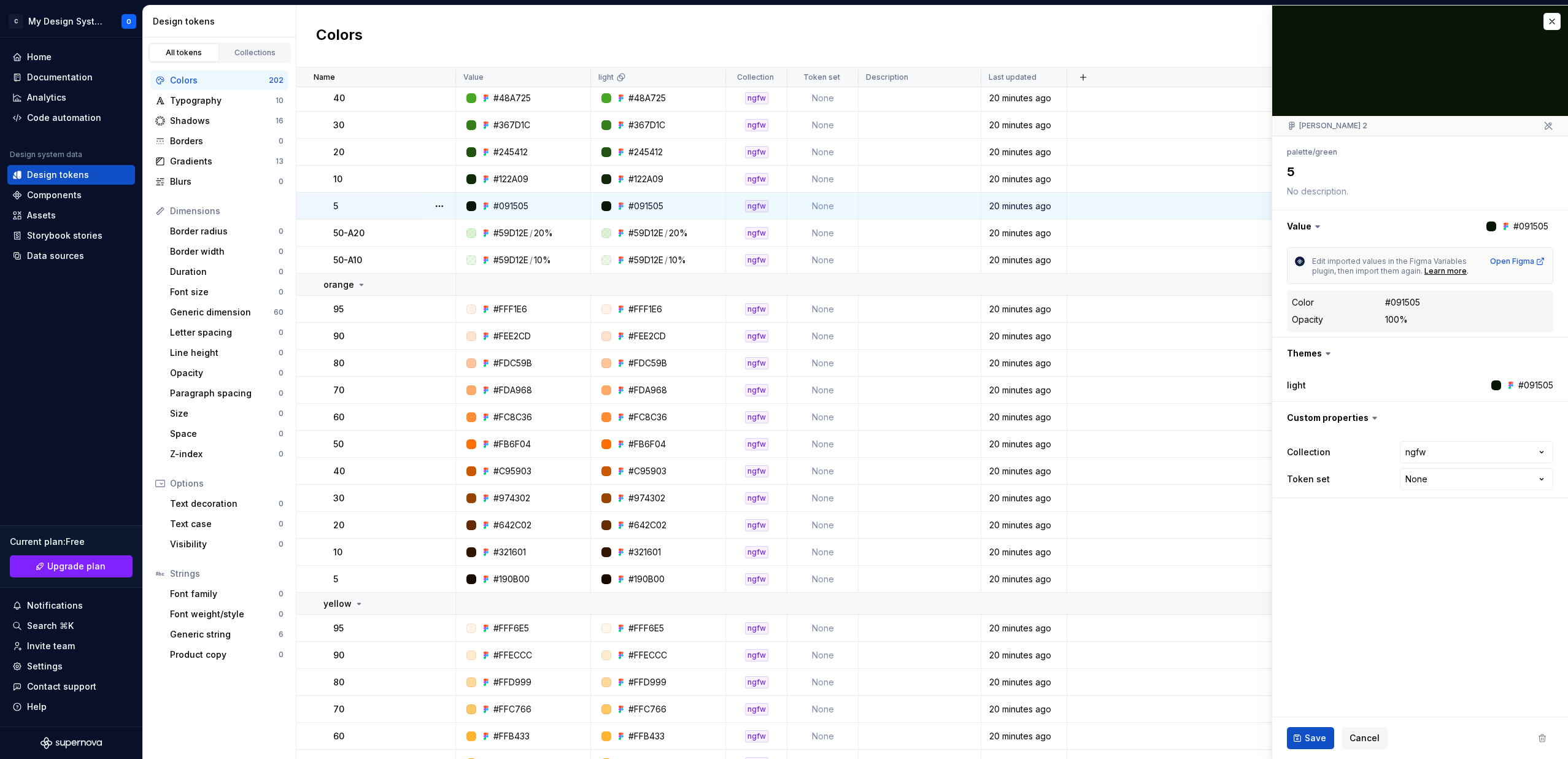
click at [1492, 226] on div at bounding box center [1491, 227] width 10 height 10
click at [1522, 227] on button "button" at bounding box center [1420, 226] width 296 height 32
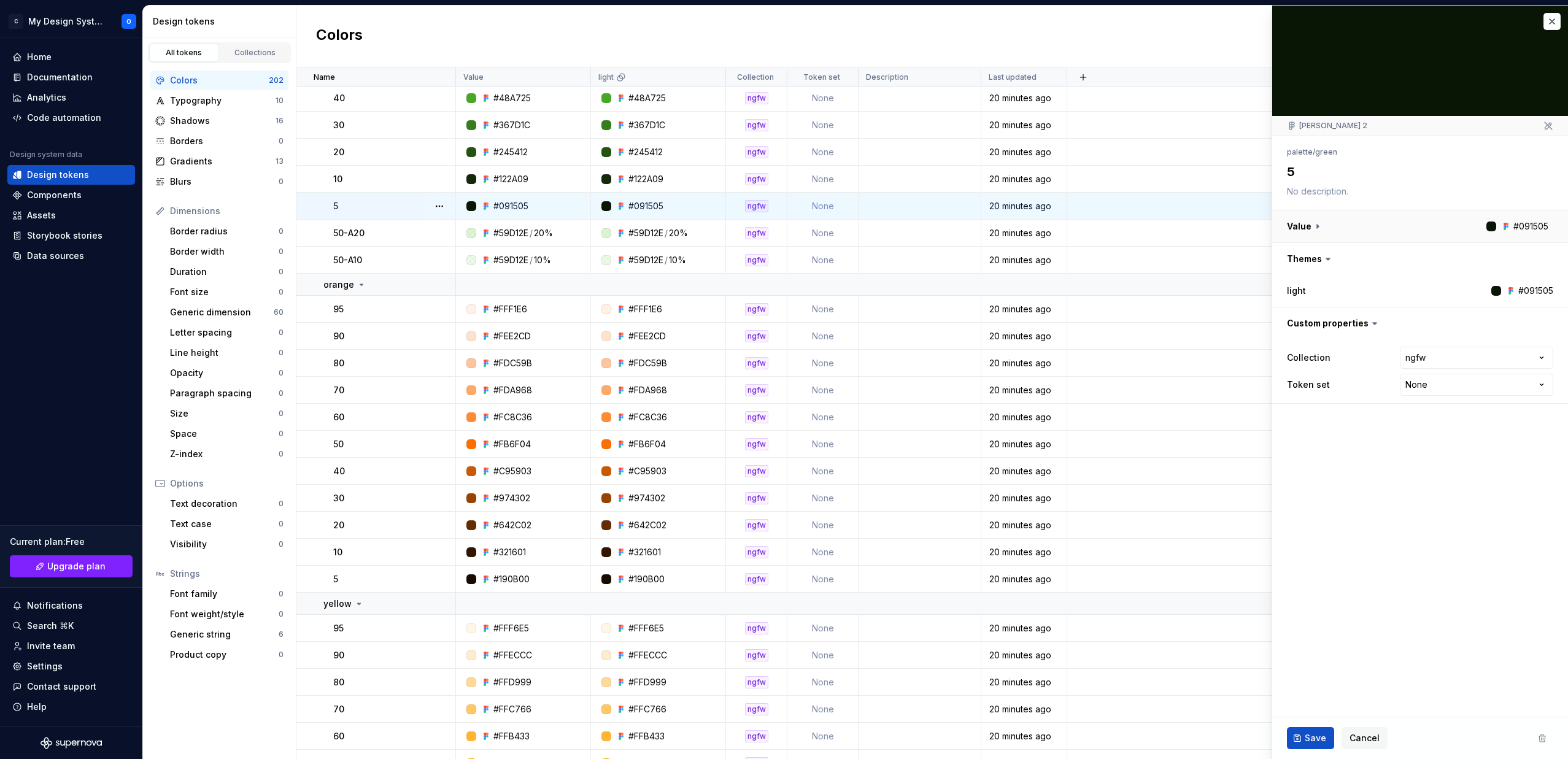
click at [1522, 226] on button "button" at bounding box center [1420, 226] width 296 height 32
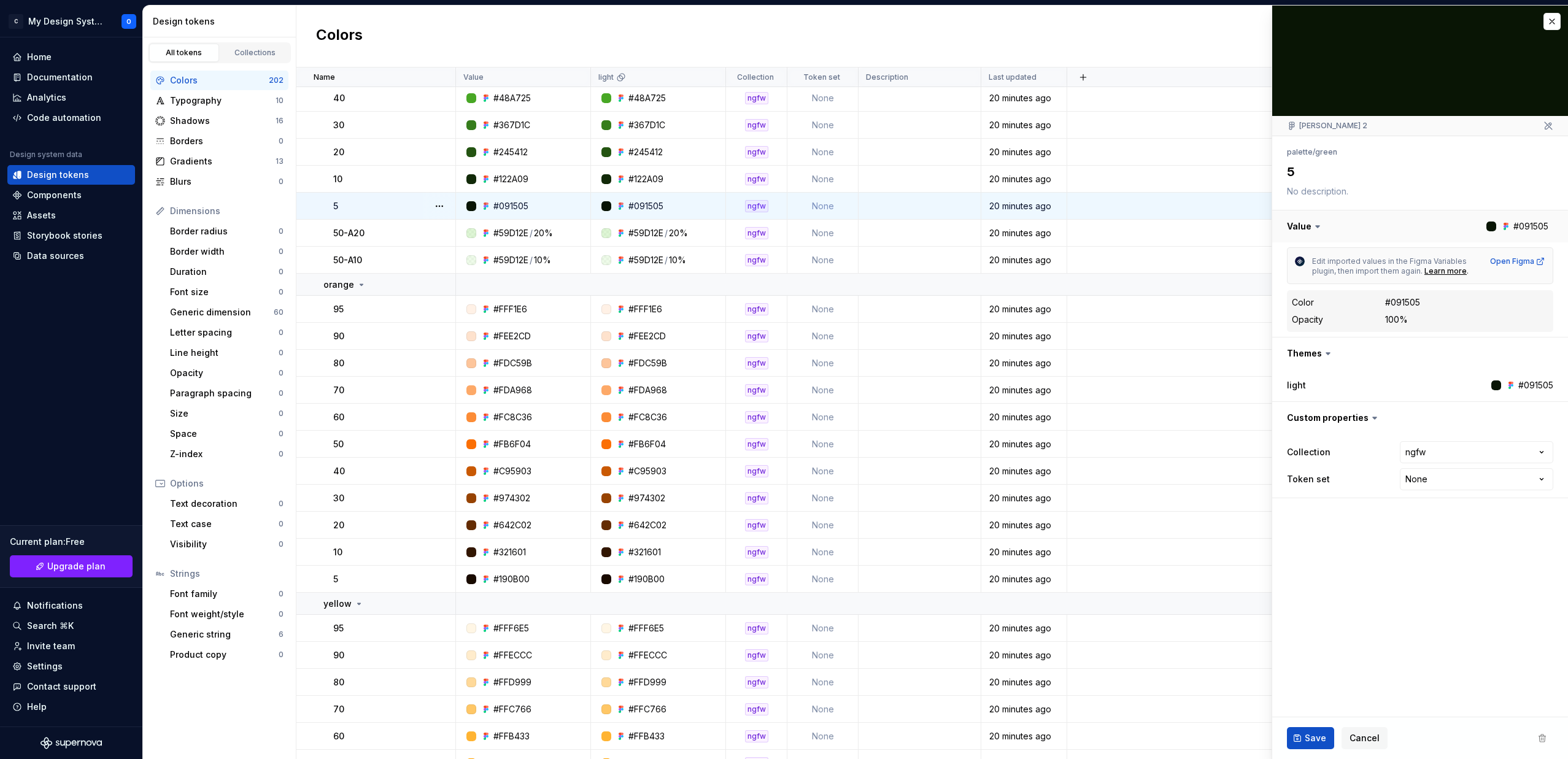
click at [1522, 226] on button "button" at bounding box center [1420, 226] width 296 height 32
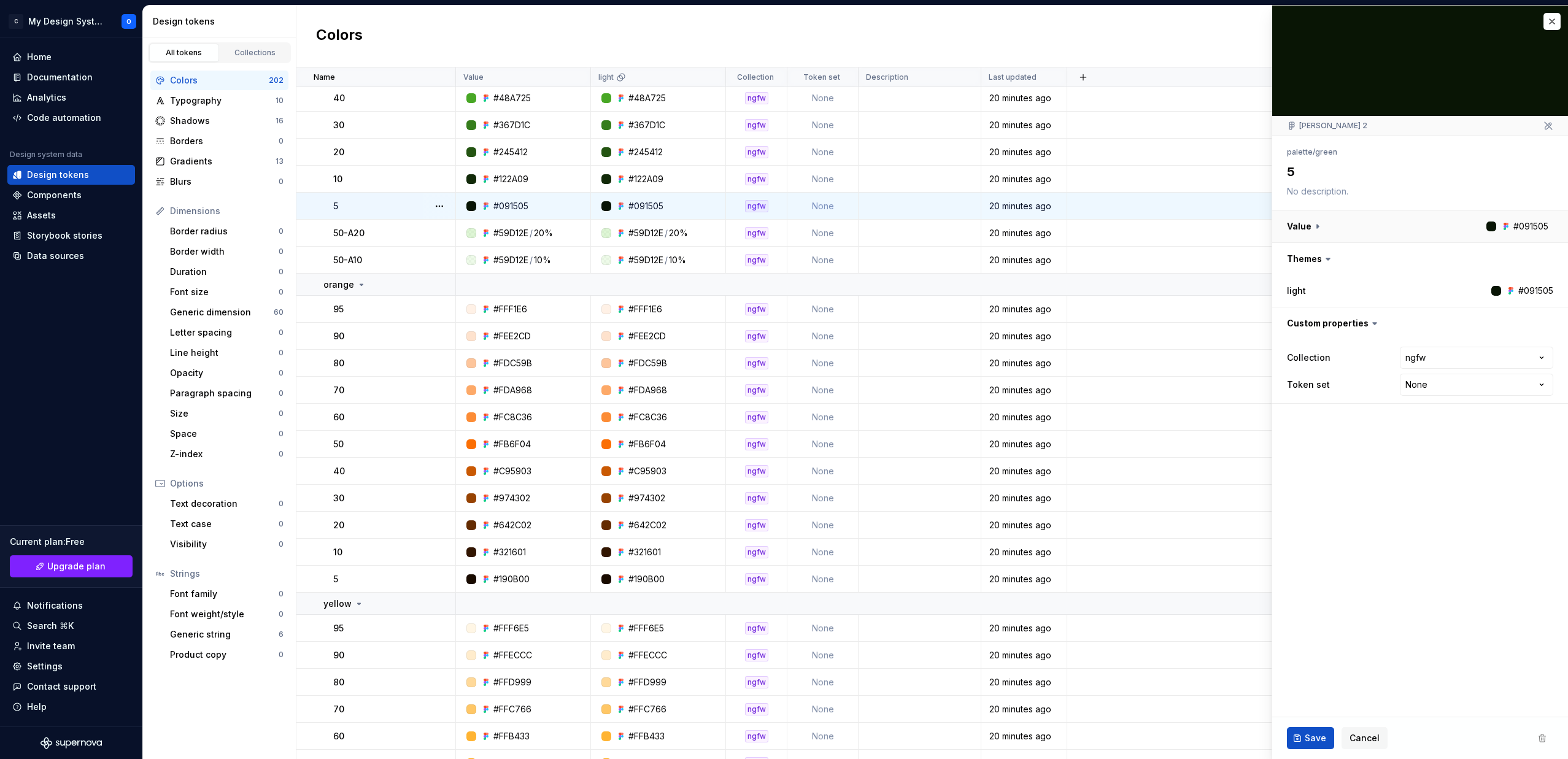
click at [1522, 226] on button "button" at bounding box center [1420, 226] width 296 height 32
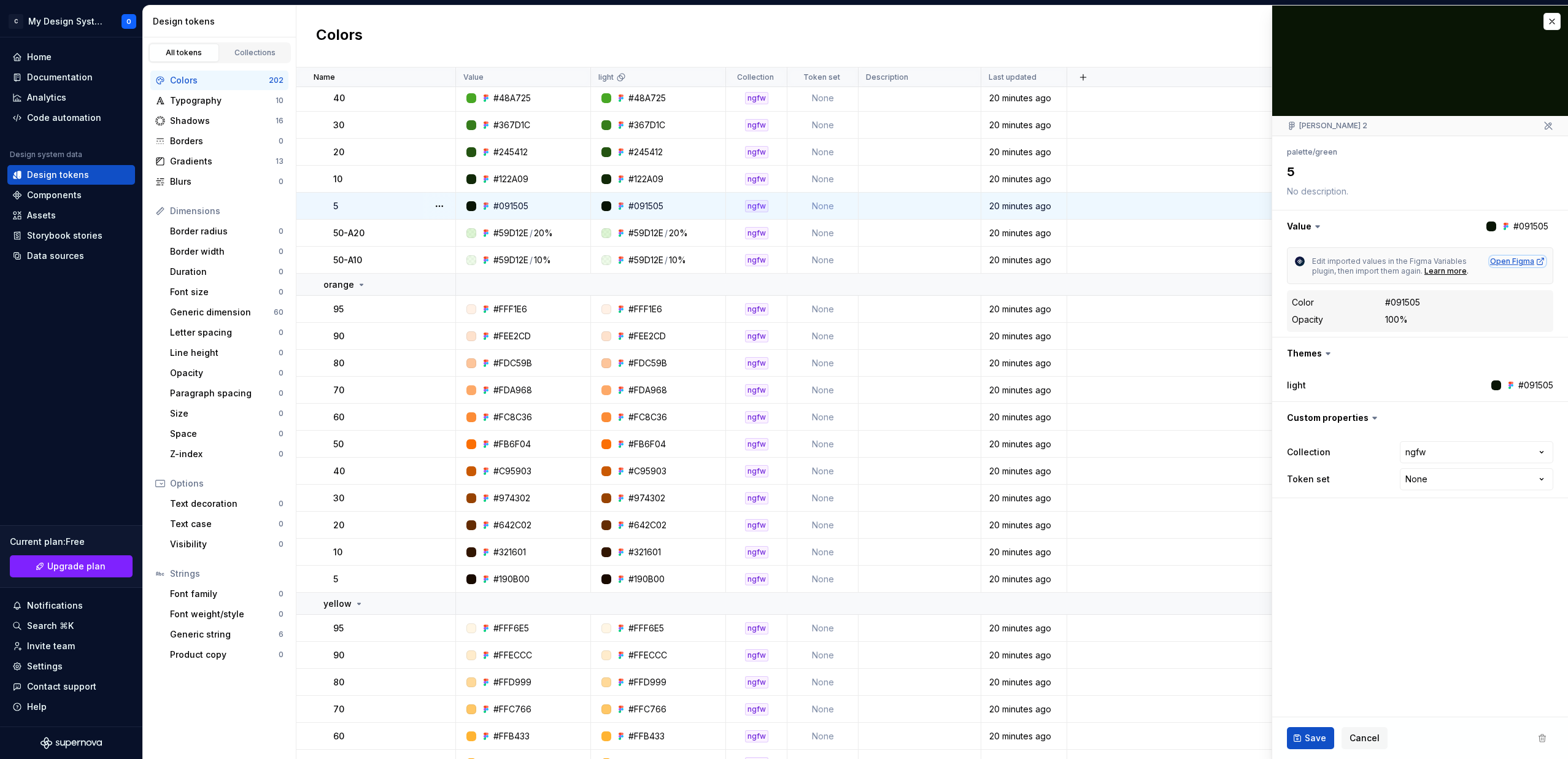
click at [1516, 261] on div "Open Figma" at bounding box center [1517, 261] width 55 height 10
type textarea "*"
click at [1549, 23] on button "button" at bounding box center [1552, 22] width 17 height 17
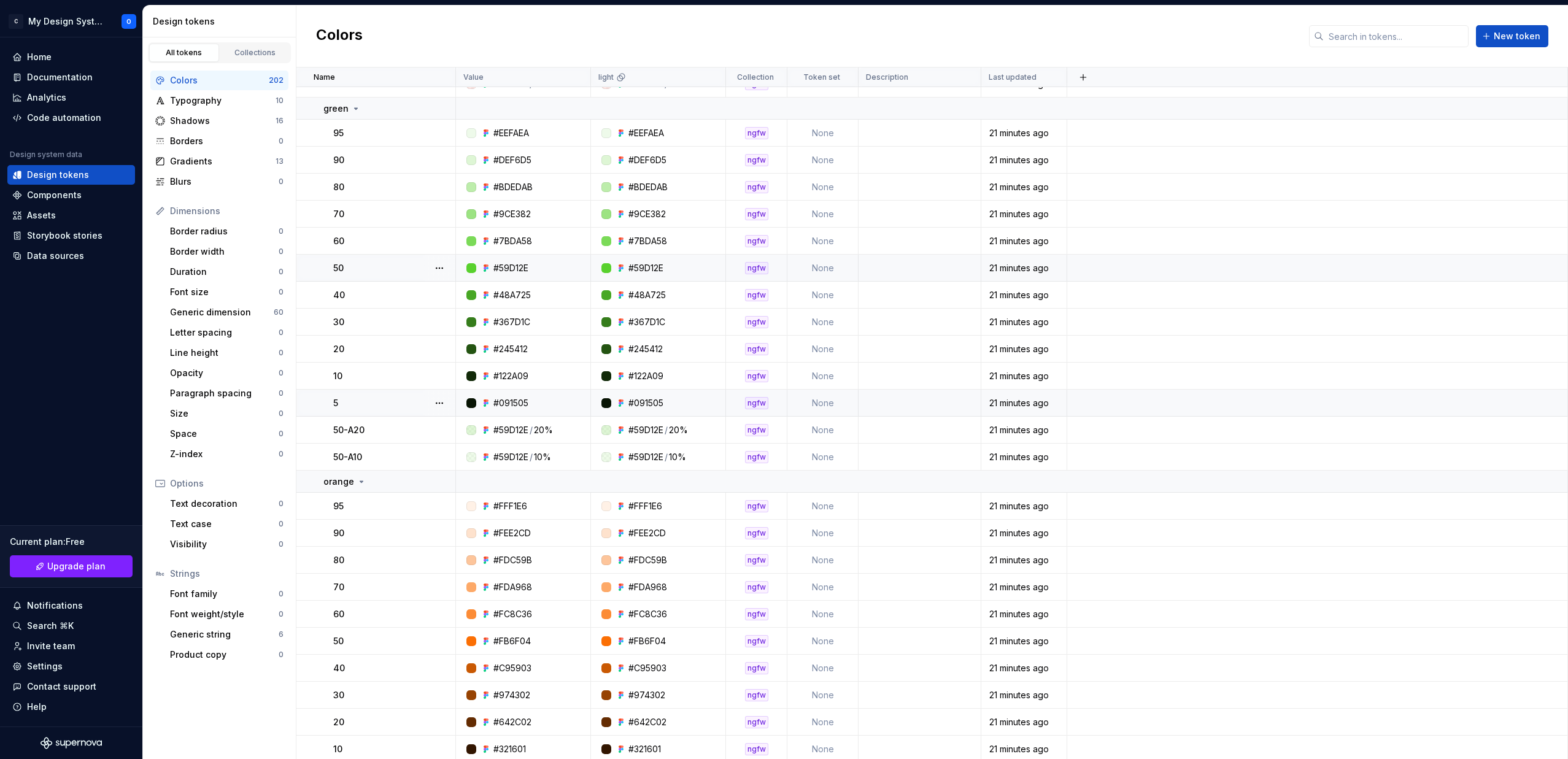
scroll to position [1262, 0]
click at [64, 194] on div "Components" at bounding box center [55, 195] width 55 height 12
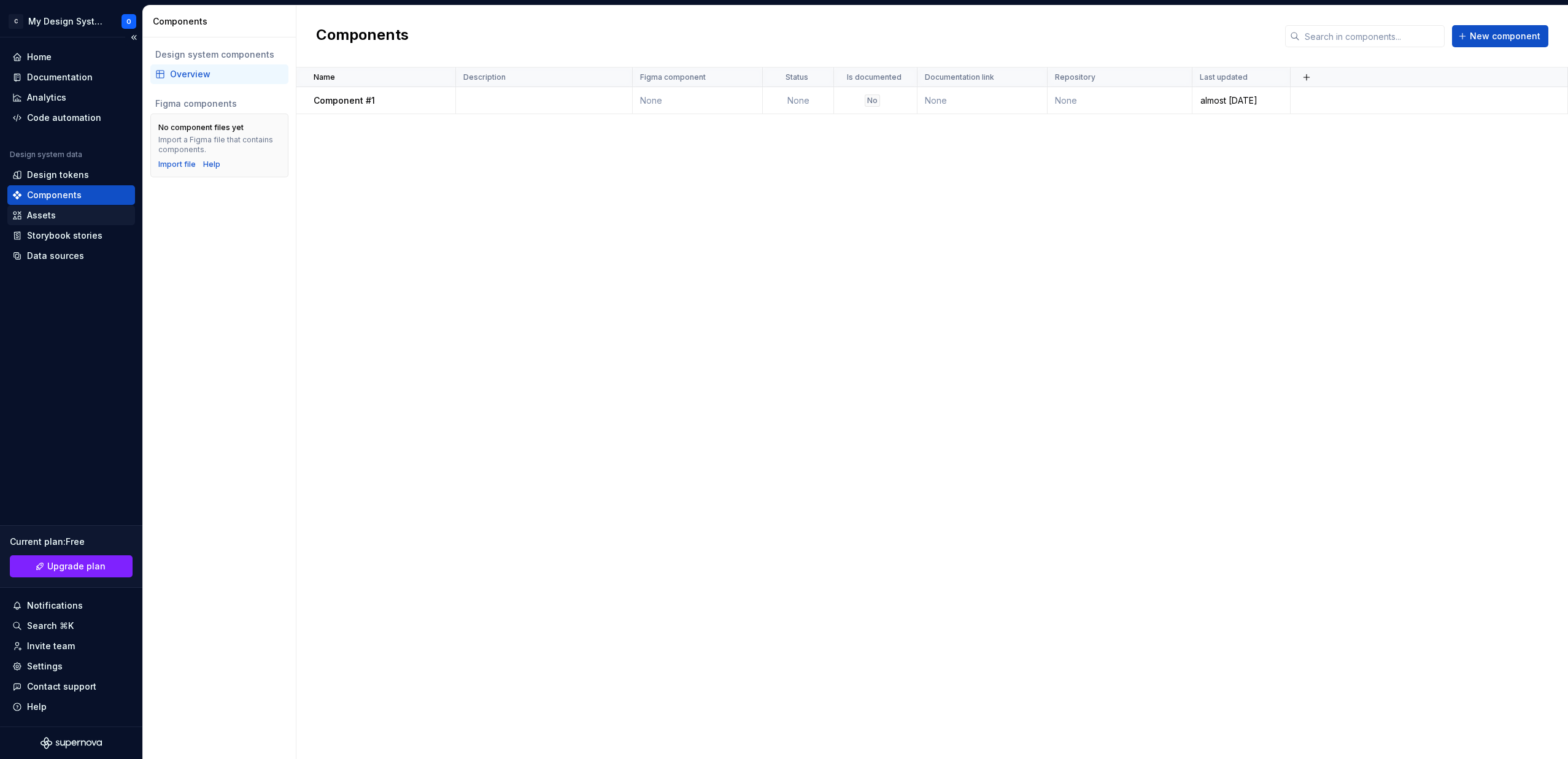
click at [55, 213] on div "Assets" at bounding box center [71, 215] width 118 height 12
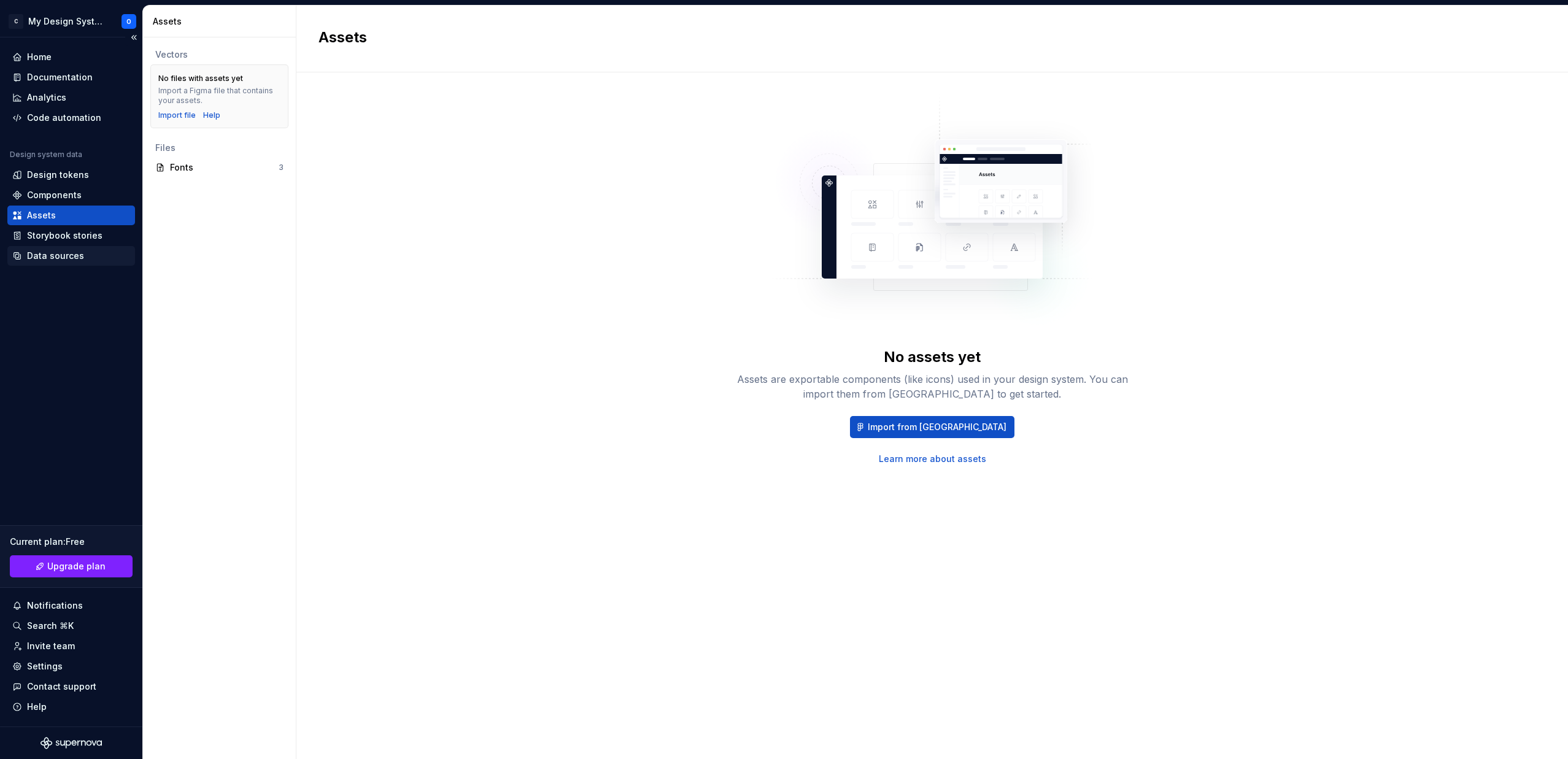
click at [65, 256] on div "Data sources" at bounding box center [55, 256] width 57 height 12
